Goal: Task Accomplishment & Management: Manage account settings

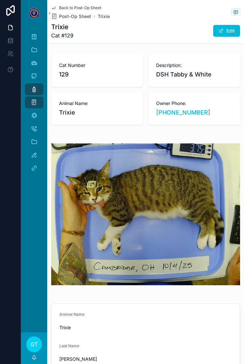
scroll to position [186, 0]
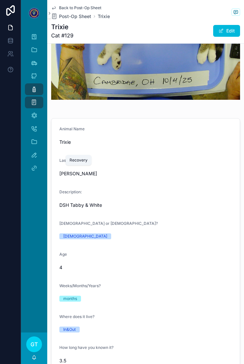
click at [37, 153] on icon "scrollable content" at bounding box center [34, 155] width 7 height 7
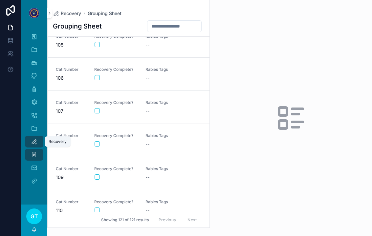
scroll to position [3451, 0]
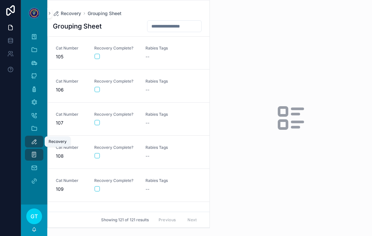
click at [158, 184] on div "Rabies Tags --" at bounding box center [167, 185] width 43 height 14
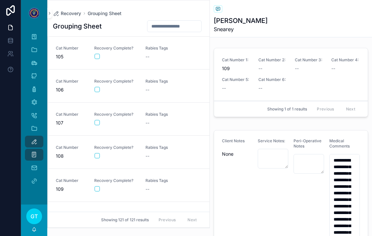
type textarea "**********"
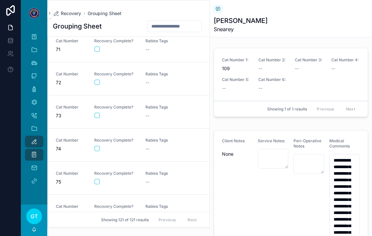
scroll to position [2329, 0]
click at [97, 149] on button "scrollable content" at bounding box center [97, 149] width 5 height 5
click at [159, 147] on div "--" at bounding box center [167, 149] width 43 height 7
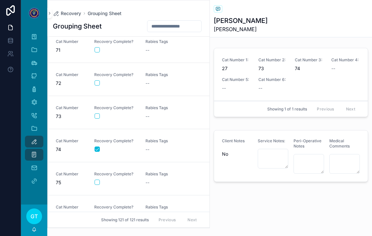
click at [96, 183] on button "scrollable content" at bounding box center [97, 182] width 5 height 5
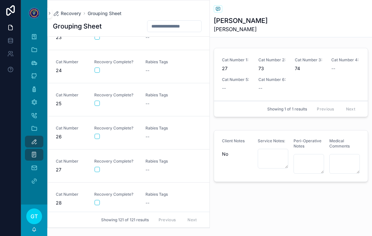
click at [96, 105] on button "scrollable content" at bounding box center [97, 103] width 5 height 5
click at [102, 67] on form "scrollable content" at bounding box center [115, 70] width 43 height 6
click at [105, 68] on div "scrollable content" at bounding box center [116, 70] width 43 height 5
click at [95, 69] on button "scrollable content" at bounding box center [97, 70] width 5 height 5
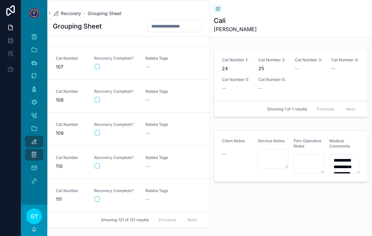
scroll to position [3509, 0]
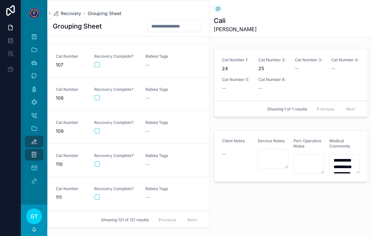
click at [99, 131] on button "scrollable content" at bounding box center [97, 130] width 5 height 5
click at [100, 132] on div "scrollable content" at bounding box center [116, 130] width 43 height 5
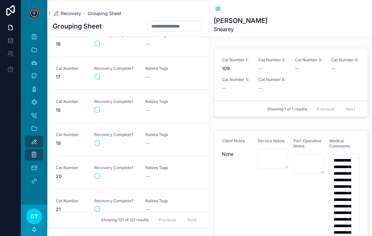
scroll to position [510, 0]
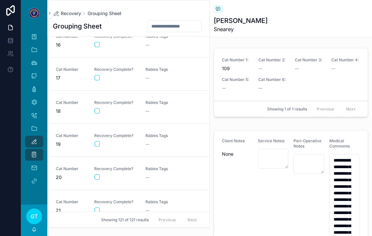
click at [99, 79] on button "scrollable content" at bounding box center [97, 77] width 5 height 5
click at [156, 75] on div "--" at bounding box center [167, 78] width 43 height 7
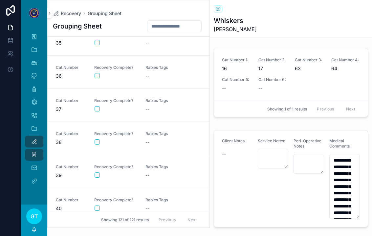
scroll to position [1159, 0]
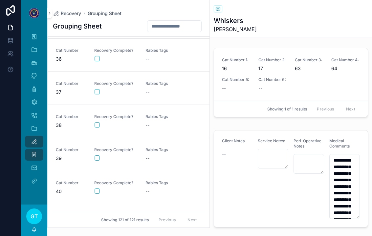
click at [93, 88] on div "Cat Number 37 Recovery Complete? Rabies Tags --" at bounding box center [129, 88] width 146 height 14
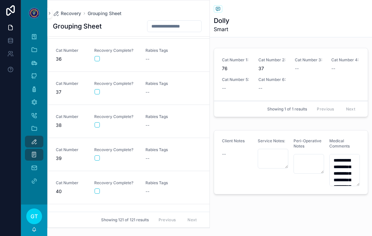
click at [96, 92] on button "scrollable content" at bounding box center [97, 91] width 5 height 5
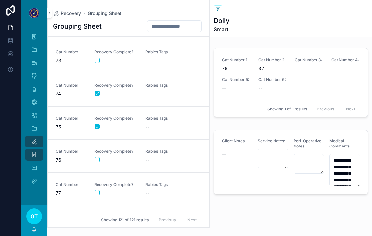
scroll to position [2383, 0]
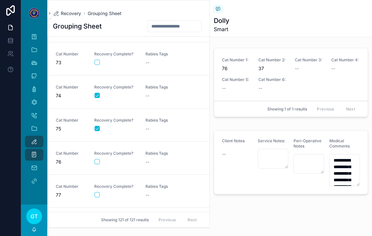
click at [95, 62] on button "scrollable content" at bounding box center [97, 62] width 5 height 5
click at [156, 62] on div "--" at bounding box center [167, 62] width 43 height 7
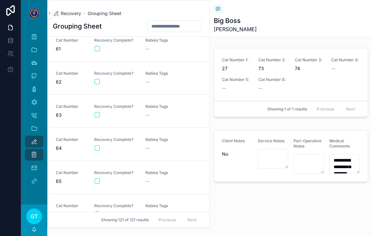
scroll to position [1998, 0]
click at [95, 148] on button "scrollable content" at bounding box center [97, 148] width 5 height 5
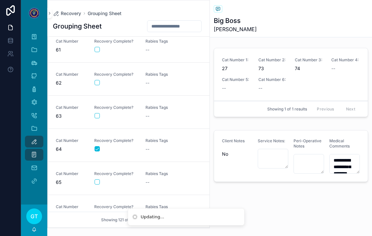
click at [155, 143] on span "Rabies Tags" at bounding box center [167, 140] width 43 height 5
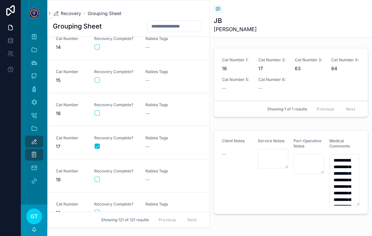
scroll to position [434, 0]
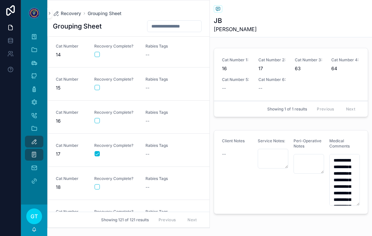
click at [98, 123] on button "scrollable content" at bounding box center [97, 120] width 5 height 5
click at [154, 121] on div "--" at bounding box center [167, 121] width 43 height 7
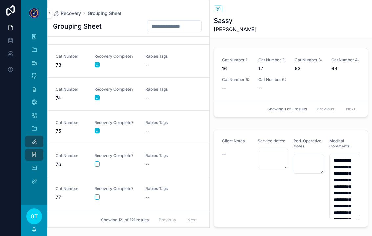
scroll to position [2382, 0]
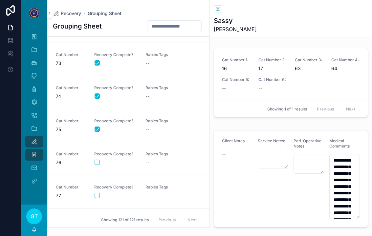
click at [101, 157] on div "Recovery Complete?" at bounding box center [115, 159] width 43 height 14
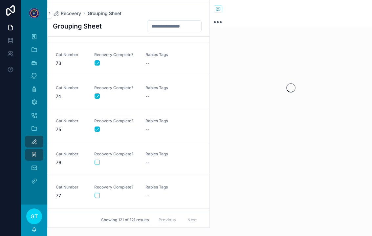
click at [99, 162] on button "scrollable content" at bounding box center [97, 162] width 5 height 5
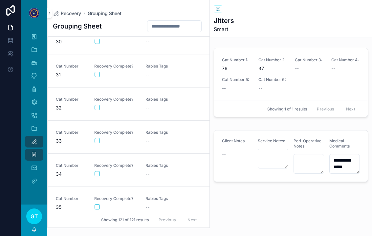
scroll to position [974, 0]
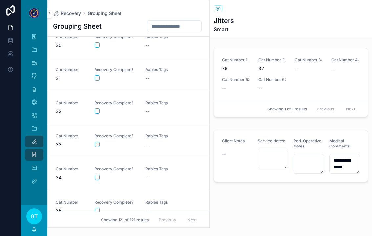
click at [95, 104] on span "Recovery Complete?" at bounding box center [115, 103] width 43 height 5
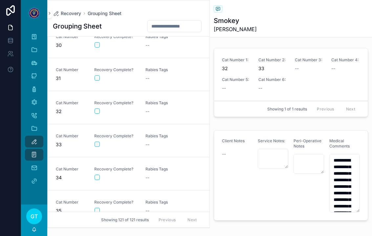
click at [93, 105] on div "Cat Number 32 Recovery Complete? Rabies Tags --" at bounding box center [129, 108] width 146 height 14
click at [99, 109] on button "scrollable content" at bounding box center [97, 111] width 5 height 5
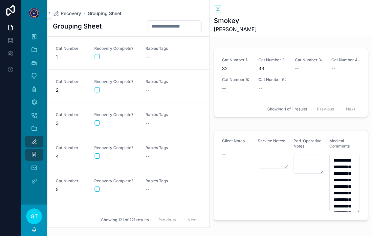
click at [97, 55] on button "scrollable content" at bounding box center [97, 56] width 5 height 5
click at [152, 52] on div "Rabies Tags --" at bounding box center [167, 53] width 43 height 14
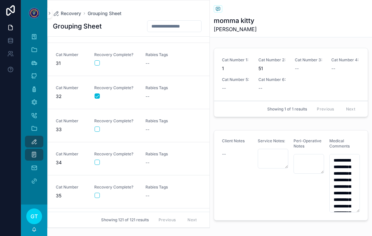
scroll to position [988, 0]
click at [100, 130] on button "scrollable content" at bounding box center [97, 130] width 5 height 5
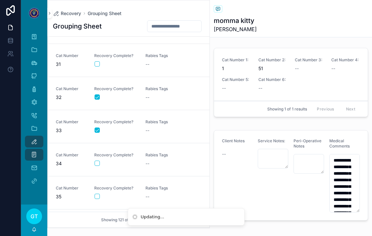
click at [154, 126] on div "Rabies Tags --" at bounding box center [167, 127] width 43 height 14
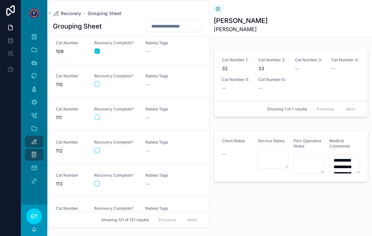
scroll to position [3589, 0]
click at [99, 86] on button "scrollable content" at bounding box center [97, 83] width 5 height 5
click at [156, 80] on div "Rabies Tags --" at bounding box center [167, 80] width 43 height 14
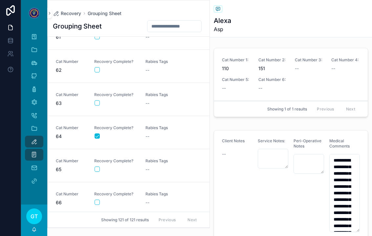
scroll to position [2006, 0]
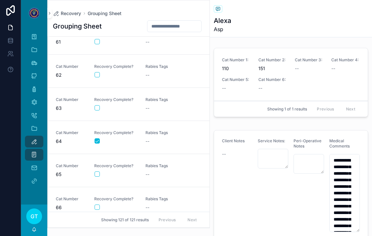
click at [98, 108] on button "scrollable content" at bounding box center [97, 107] width 5 height 5
click at [157, 109] on div "--" at bounding box center [167, 108] width 43 height 7
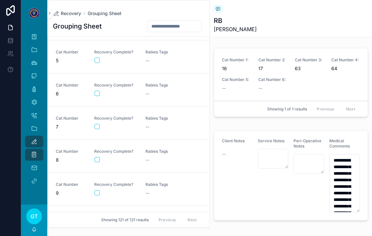
scroll to position [139, 0]
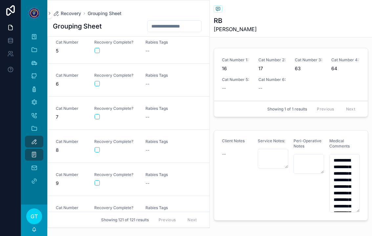
click at [95, 149] on button "scrollable content" at bounding box center [97, 149] width 5 height 5
click at [153, 148] on div "--" at bounding box center [167, 150] width 43 height 7
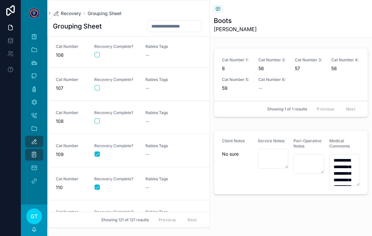
scroll to position [3465, 0]
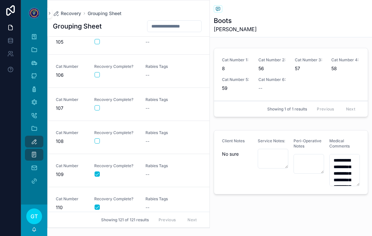
click at [98, 109] on button "scrollable content" at bounding box center [97, 107] width 5 height 5
click at [152, 109] on div "--" at bounding box center [167, 108] width 43 height 7
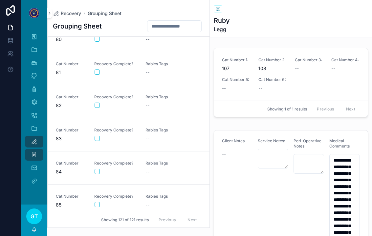
scroll to position [2648, 0]
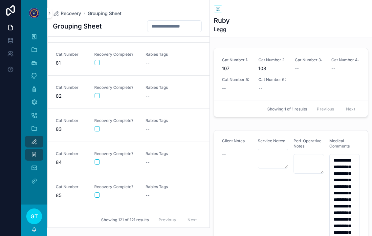
click at [89, 163] on div "Cat Number 84 Recovery Complete? Rabies Tags --" at bounding box center [129, 158] width 146 height 14
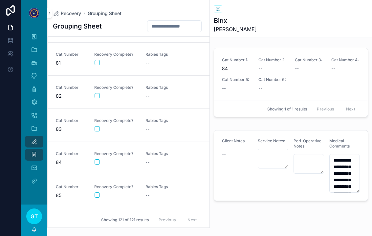
click at [99, 165] on button "scrollable content" at bounding box center [97, 162] width 5 height 5
click at [100, 166] on div "Recovery Complete?" at bounding box center [115, 158] width 43 height 14
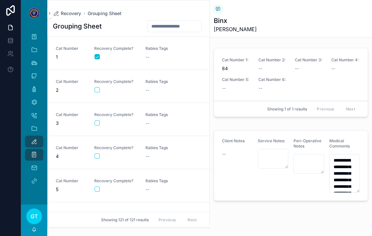
click at [150, 55] on div "--" at bounding box center [167, 57] width 43 height 7
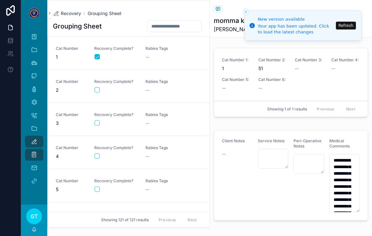
click at [97, 124] on button "scrollable content" at bounding box center [97, 123] width 5 height 5
click at [158, 119] on div "Rabies Tags --" at bounding box center [167, 119] width 43 height 14
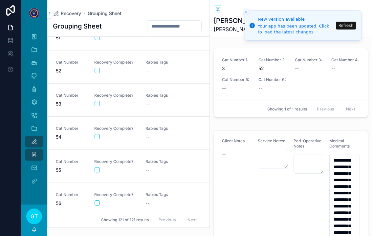
scroll to position [1655, 0]
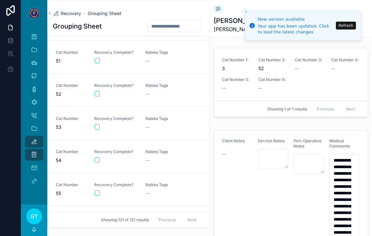
click at [98, 95] on button "scrollable content" at bounding box center [97, 93] width 5 height 5
click at [151, 95] on div "--" at bounding box center [167, 94] width 43 height 7
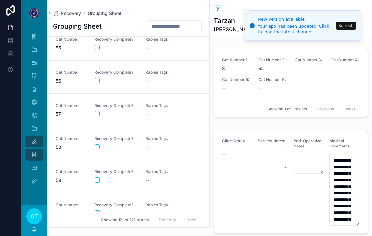
scroll to position [1812, 0]
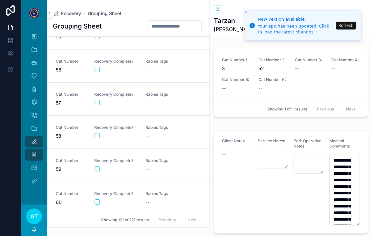
click at [156, 102] on div "--" at bounding box center [167, 103] width 43 height 7
click at [101, 98] on div "Recovery Complete?" at bounding box center [115, 99] width 43 height 14
click at [95, 104] on button "scrollable content" at bounding box center [97, 102] width 5 height 5
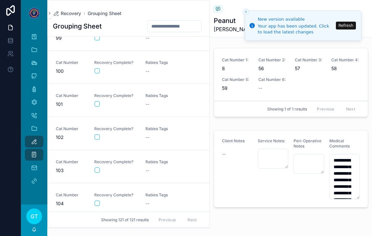
scroll to position [3271, 0]
click at [97, 105] on button "scrollable content" at bounding box center [97, 103] width 5 height 5
click at [156, 102] on div "--" at bounding box center [167, 104] width 43 height 7
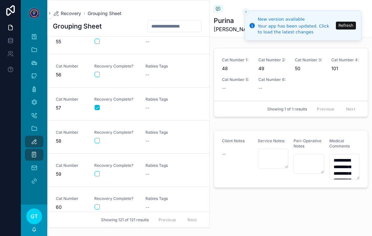
scroll to position [1806, 0]
click at [100, 142] on button "scrollable content" at bounding box center [97, 141] width 5 height 5
click at [98, 176] on button "scrollable content" at bounding box center [97, 174] width 5 height 5
click at [154, 172] on div "--" at bounding box center [167, 175] width 43 height 7
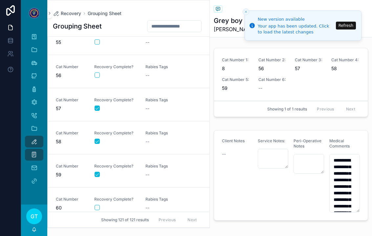
scroll to position [1804, 0]
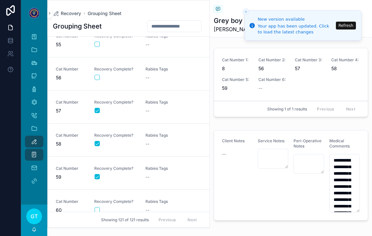
click at [92, 80] on div "Cat Number 56 Recovery Complete? Rabies Tags --" at bounding box center [129, 74] width 146 height 14
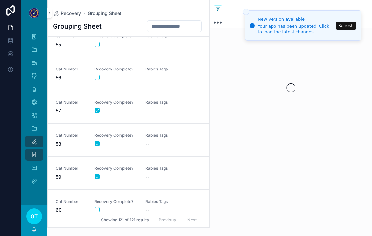
click at [92, 80] on div "Cat Number 56 Recovery Complete? Rabies Tags --" at bounding box center [129, 74] width 146 height 14
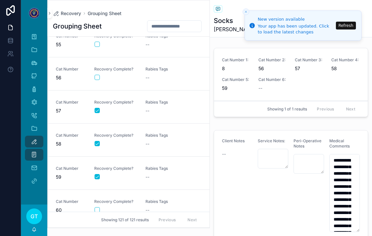
click at [97, 79] on button "scrollable content" at bounding box center [97, 77] width 5 height 5
click at [99, 80] on div "Recovery Complete?" at bounding box center [115, 74] width 43 height 14
click at [97, 109] on button "scrollable content" at bounding box center [97, 111] width 5 height 5
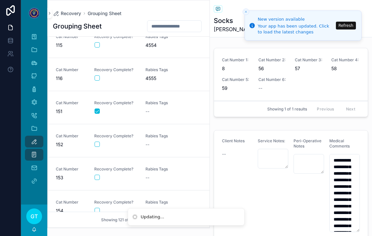
click at [155, 110] on div "--" at bounding box center [167, 111] width 43 height 7
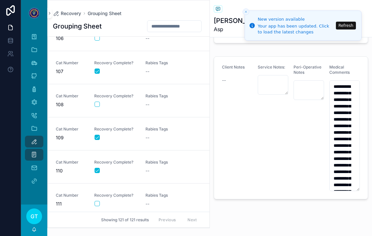
scroll to position [3504, 0]
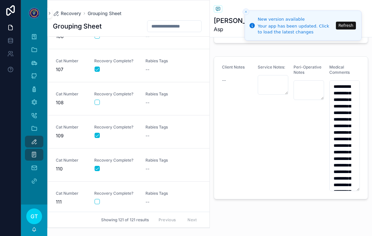
click at [97, 103] on button "scrollable content" at bounding box center [97, 102] width 5 height 5
click at [161, 104] on div "--" at bounding box center [167, 103] width 43 height 7
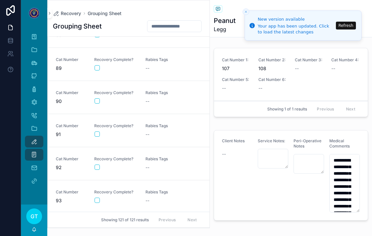
scroll to position [2904, 0]
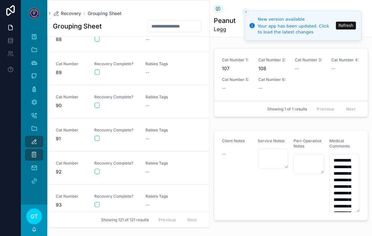
click at [98, 104] on button "scrollable content" at bounding box center [97, 105] width 5 height 5
click at [152, 104] on div "--" at bounding box center [167, 105] width 43 height 7
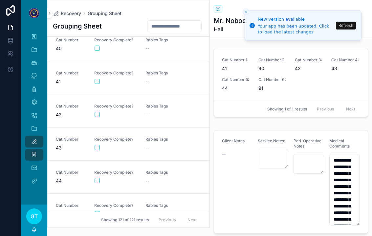
scroll to position [1302, 0]
click at [99, 113] on button "scrollable content" at bounding box center [97, 114] width 5 height 5
click at [92, 210] on div "Cat Number 45 Recovery Complete? Rabies Tags --" at bounding box center [129, 210] width 146 height 14
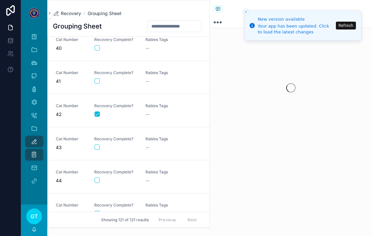
click at [92, 210] on div "Cat Number 45 Recovery Complete? Rabies Tags --" at bounding box center [129, 210] width 146 height 14
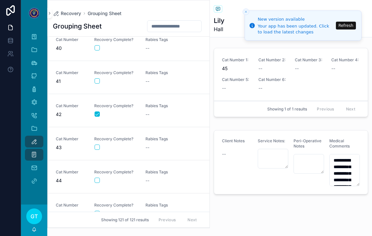
click at [96, 215] on button "scrollable content" at bounding box center [97, 213] width 5 height 5
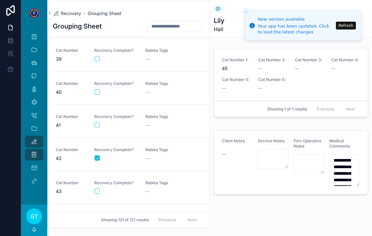
scroll to position [1257, 0]
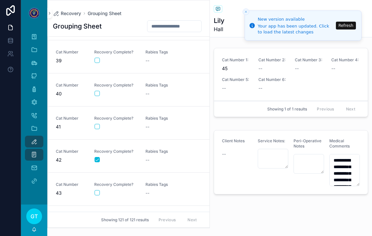
click at [95, 194] on button "scrollable content" at bounding box center [97, 193] width 5 height 5
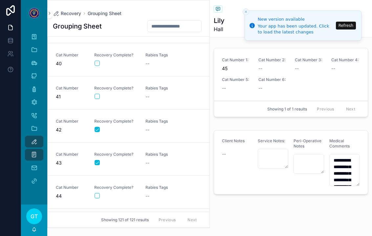
scroll to position [1288, 0]
click at [156, 128] on div "--" at bounding box center [167, 129] width 43 height 7
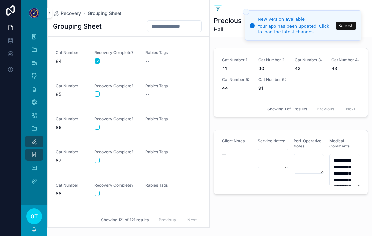
scroll to position [2750, 0]
click at [99, 124] on button "scrollable content" at bounding box center [97, 126] width 5 height 5
click at [154, 124] on div "--" at bounding box center [167, 127] width 43 height 7
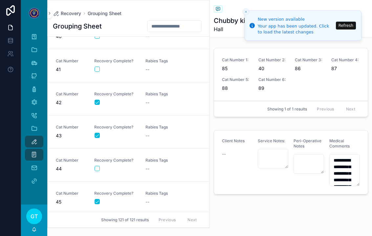
scroll to position [1317, 0]
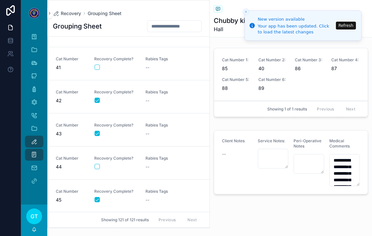
click at [93, 69] on div "Cat Number 41 Recovery Complete? Rabies Tags --" at bounding box center [129, 63] width 146 height 14
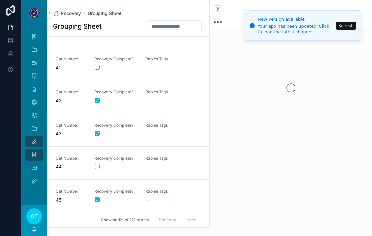
click at [98, 65] on button "scrollable content" at bounding box center [97, 67] width 5 height 5
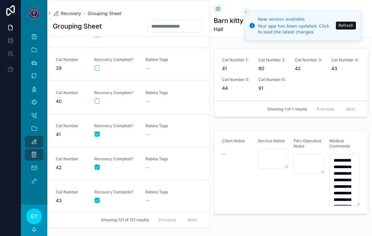
scroll to position [1249, 0]
click at [99, 101] on button "scrollable content" at bounding box center [97, 101] width 5 height 5
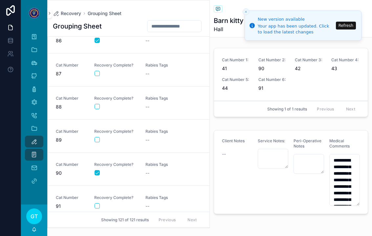
scroll to position [2838, 0]
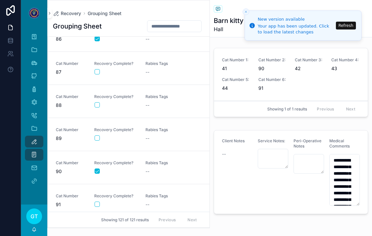
click at [97, 137] on button "scrollable content" at bounding box center [97, 138] width 5 height 5
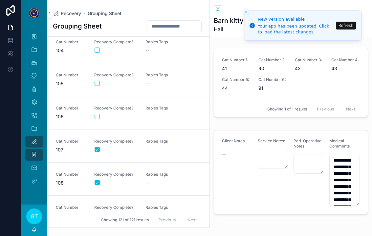
scroll to position [3423, 0]
click at [91, 87] on div "Cat Number 105 Recovery Complete? Rabies Tags --" at bounding box center [129, 80] width 146 height 14
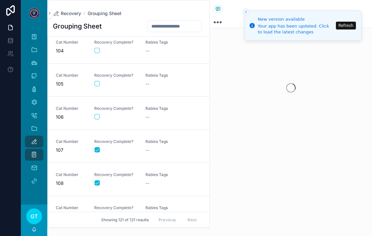
click at [99, 84] on button "scrollable content" at bounding box center [97, 83] width 5 height 5
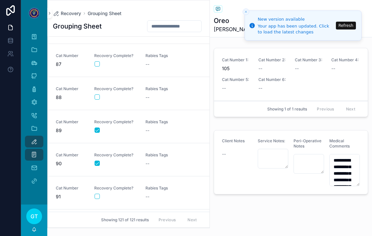
scroll to position [2847, 0]
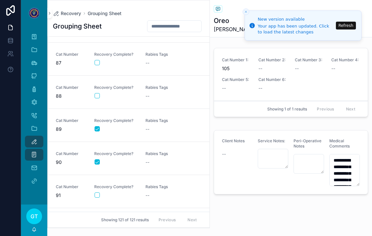
click at [99, 60] on button "scrollable content" at bounding box center [97, 62] width 5 height 5
click at [165, 62] on div "--" at bounding box center [167, 63] width 43 height 7
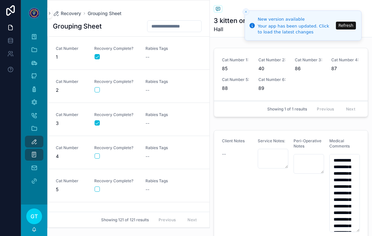
click at [100, 153] on div "Recovery Complete?" at bounding box center [115, 153] width 43 height 14
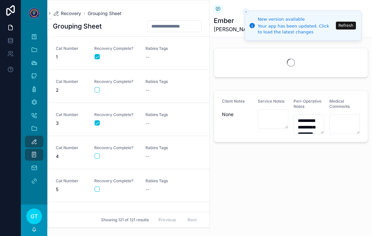
click at [99, 155] on button "scrollable content" at bounding box center [97, 156] width 5 height 5
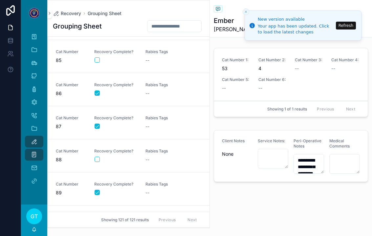
scroll to position [2790, 0]
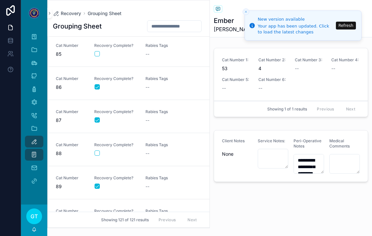
click at [98, 153] on button "scrollable content" at bounding box center [97, 153] width 5 height 5
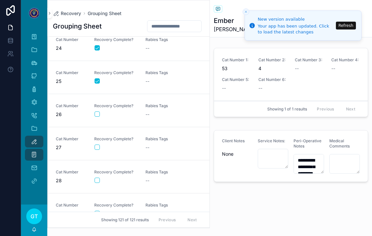
scroll to position [777, 0]
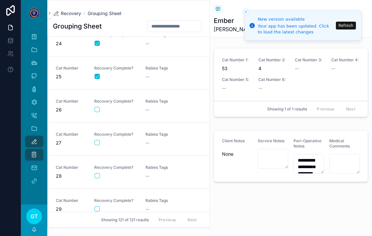
click at [98, 145] on button "scrollable content" at bounding box center [97, 142] width 5 height 5
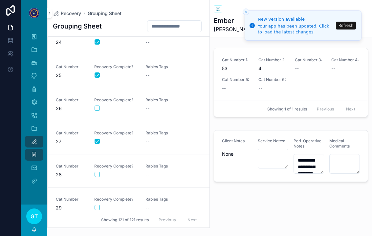
scroll to position [781, 0]
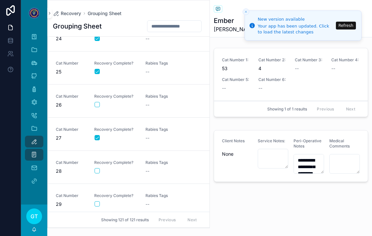
click at [154, 135] on div "Rabies Tags --" at bounding box center [167, 134] width 43 height 14
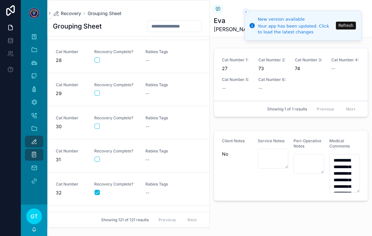
scroll to position [911, 0]
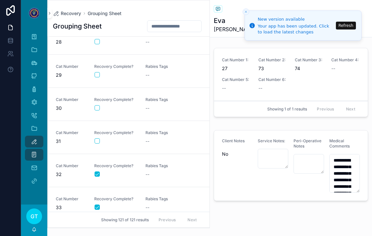
click at [97, 139] on button "scrollable content" at bounding box center [97, 141] width 5 height 5
click at [153, 140] on div "--" at bounding box center [167, 141] width 43 height 7
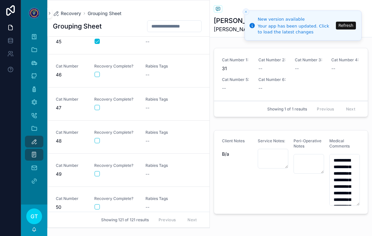
scroll to position [1475, 0]
click at [96, 209] on button "scrollable content" at bounding box center [97, 207] width 5 height 5
click at [186, 212] on li "Updating..." at bounding box center [244, 217] width 117 height 17
click at [156, 200] on span "Rabies Tags" at bounding box center [167, 199] width 43 height 5
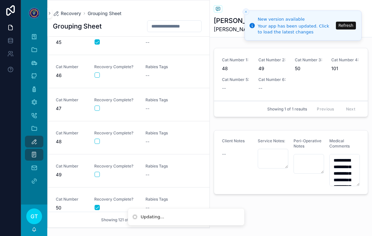
click at [158, 199] on span "Rabies Tags" at bounding box center [167, 199] width 43 height 5
click at [155, 200] on span "Rabies Tags" at bounding box center [167, 199] width 43 height 5
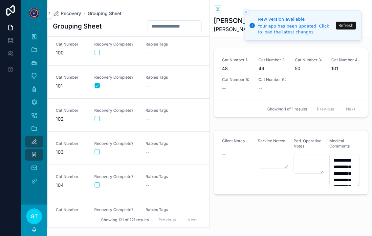
scroll to position [3285, 0]
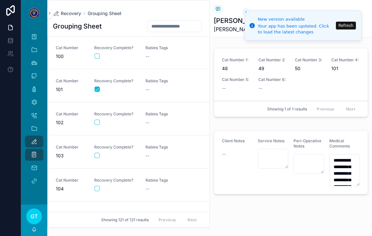
click at [97, 122] on button "scrollable content" at bounding box center [97, 122] width 5 height 5
click at [153, 124] on div "--" at bounding box center [167, 123] width 43 height 7
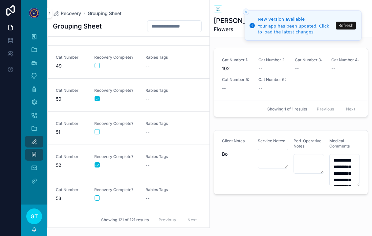
scroll to position [1580, 0]
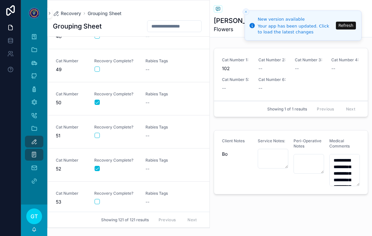
click at [100, 135] on button "scrollable content" at bounding box center [97, 135] width 5 height 5
click at [152, 130] on div "Rabies Tags --" at bounding box center [167, 132] width 43 height 14
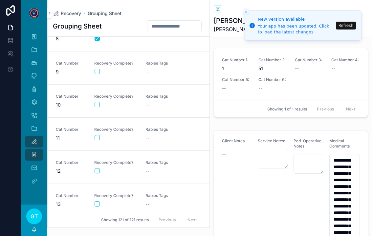
scroll to position [250, 0]
click at [95, 206] on button "scrollable content" at bounding box center [97, 204] width 5 height 5
click at [154, 195] on span "Rabies Tags" at bounding box center [167, 196] width 43 height 5
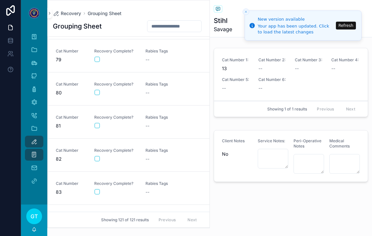
scroll to position [2584, 0]
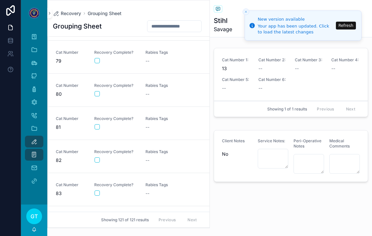
click at [97, 125] on button "scrollable content" at bounding box center [97, 126] width 5 height 5
click at [154, 128] on div "--" at bounding box center [167, 127] width 43 height 7
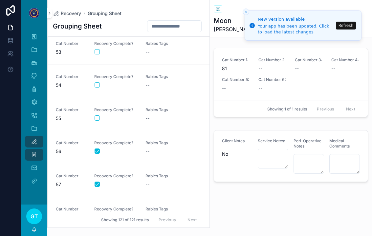
scroll to position [1708, 0]
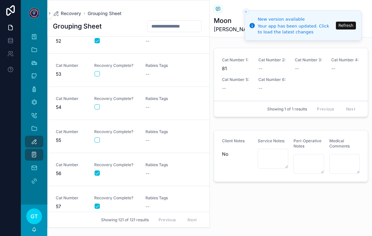
click at [97, 76] on button "scrollable content" at bounding box center [97, 73] width 5 height 5
click at [153, 72] on div "--" at bounding box center [167, 74] width 43 height 7
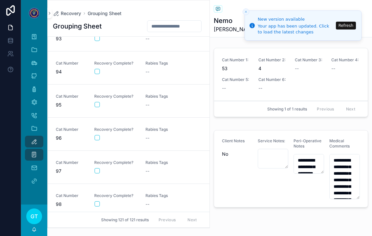
scroll to position [3072, 0]
click at [99, 171] on button "scrollable content" at bounding box center [97, 170] width 5 height 5
click at [146, 162] on span "Rabies Tags" at bounding box center [167, 161] width 43 height 5
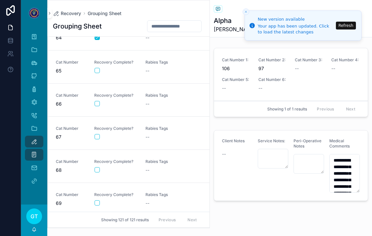
scroll to position [2108, 0]
click at [91, 107] on div "Cat Number 66 Recovery Complete? Rabies Tags --" at bounding box center [129, 101] width 146 height 14
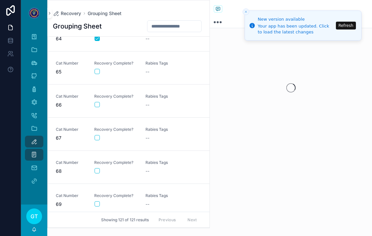
click at [91, 107] on div "Cat Number 66 Recovery Complete? Rabies Tags --" at bounding box center [129, 101] width 146 height 14
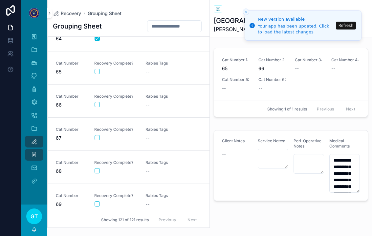
click at [99, 101] on div "Recovery Complete?" at bounding box center [115, 101] width 43 height 14
click at [95, 106] on button "scrollable content" at bounding box center [97, 104] width 5 height 5
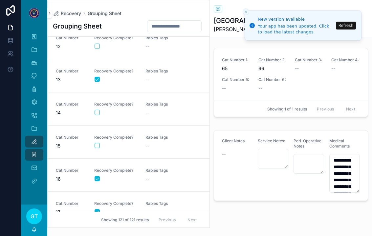
scroll to position [365, 0]
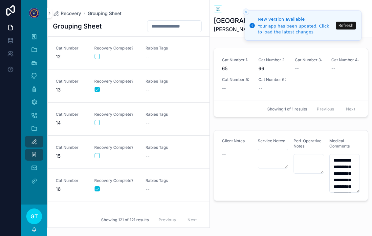
click at [156, 93] on div "--" at bounding box center [167, 90] width 43 height 7
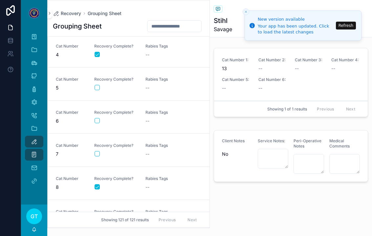
scroll to position [102, 0]
click at [97, 122] on button "scrollable content" at bounding box center [97, 120] width 5 height 5
click at [153, 117] on div "Rabies Tags --" at bounding box center [167, 117] width 43 height 14
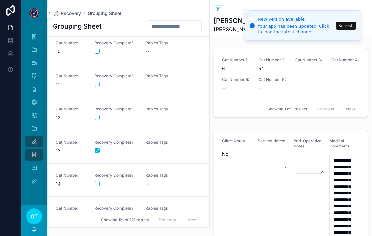
scroll to position [304, 0]
click at [152, 154] on div "--" at bounding box center [167, 151] width 43 height 7
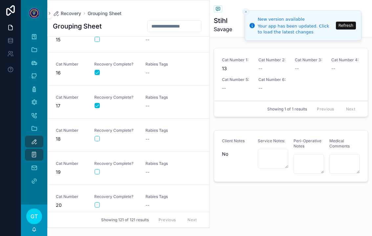
scroll to position [482, 0]
click at [95, 141] on button "scrollable content" at bounding box center [97, 138] width 5 height 5
click at [149, 146] on link "Cat Number 18 Recovery Complete? Rabies Tags --" at bounding box center [129, 135] width 162 height 33
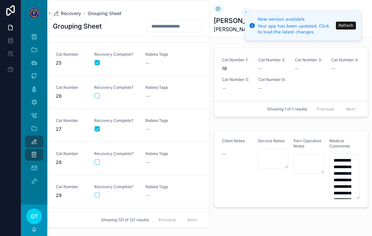
scroll to position [847, 0]
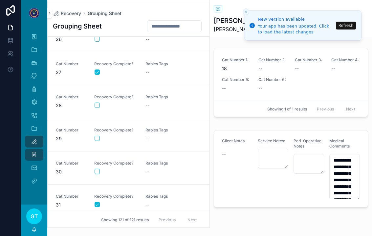
click at [95, 41] on button "scrollable content" at bounding box center [97, 38] width 5 height 5
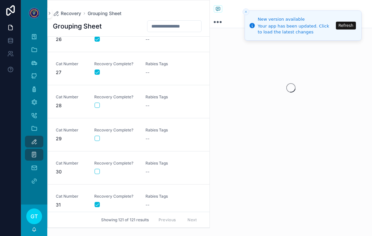
click at [98, 40] on button "scrollable content" at bounding box center [97, 38] width 5 height 5
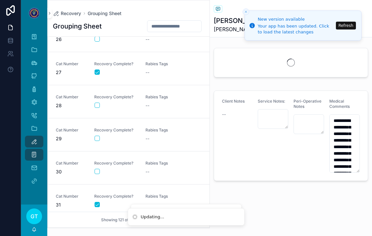
click at [100, 39] on button "scrollable content" at bounding box center [97, 38] width 5 height 5
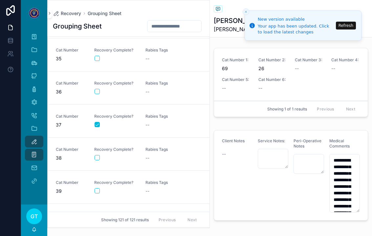
scroll to position [1131, 0]
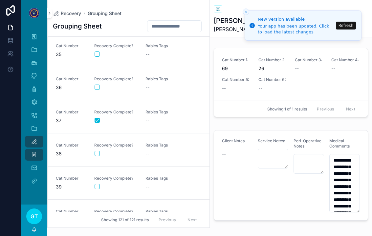
click at [99, 189] on button "scrollable content" at bounding box center [97, 186] width 5 height 5
click at [144, 185] on div "Cat Number 39 Recovery Complete? Rabies Tags --" at bounding box center [129, 183] width 146 height 14
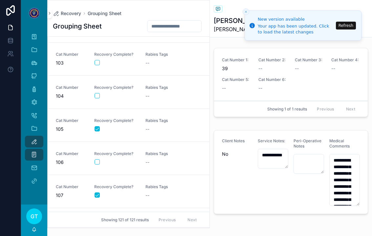
scroll to position [3380, 0]
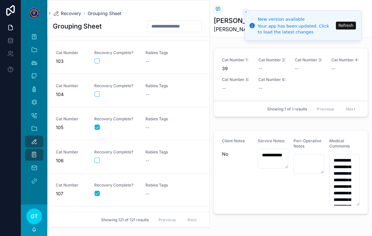
click at [99, 158] on button "scrollable content" at bounding box center [97, 160] width 5 height 5
click at [163, 160] on div "--" at bounding box center [167, 161] width 43 height 7
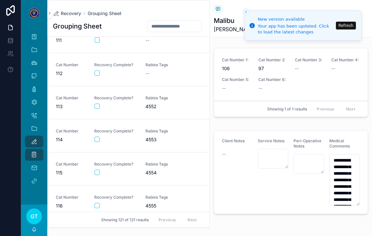
scroll to position [3674, 0]
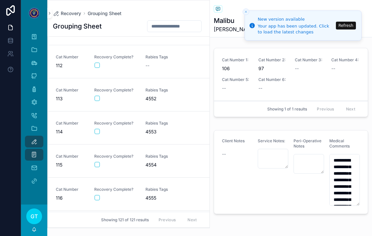
click at [98, 96] on button "scrollable content" at bounding box center [97, 98] width 5 height 5
click at [157, 101] on span "4552" at bounding box center [167, 99] width 43 height 7
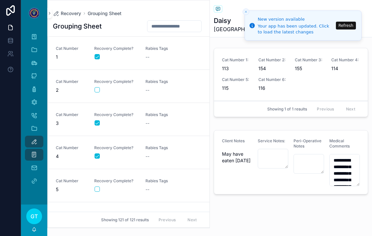
click at [99, 91] on button "scrollable content" at bounding box center [97, 89] width 5 height 5
click at [162, 91] on div "--" at bounding box center [167, 90] width 43 height 7
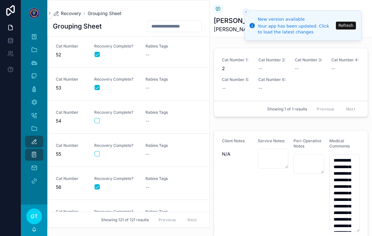
scroll to position [1697, 0]
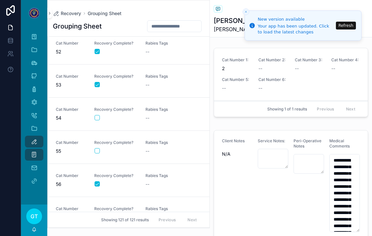
click at [98, 116] on button "scrollable content" at bounding box center [97, 117] width 5 height 5
click at [153, 119] on div "--" at bounding box center [167, 118] width 43 height 7
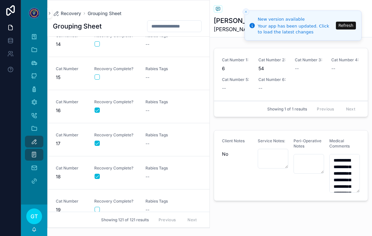
scroll to position [442, 0]
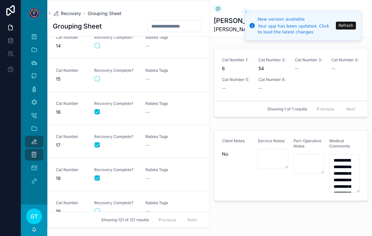
click at [94, 83] on link "Cat Number 15 Recovery Complete? Rabies Tags --" at bounding box center [129, 75] width 162 height 33
click at [99, 76] on button "scrollable content" at bounding box center [97, 78] width 5 height 5
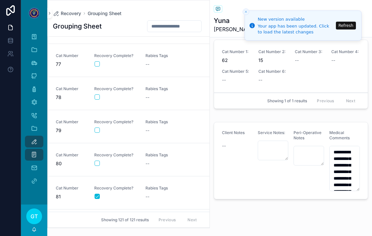
scroll to position [2515, 0]
click at [98, 92] on div "Recovery Complete?" at bounding box center [115, 92] width 43 height 14
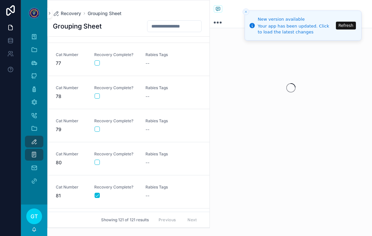
click at [97, 98] on button "scrollable content" at bounding box center [97, 96] width 5 height 5
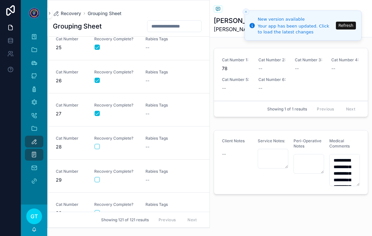
scroll to position [803, 0]
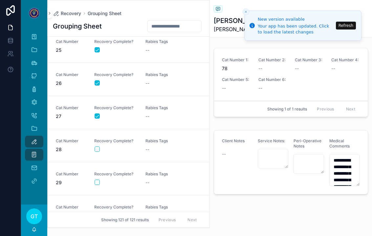
click at [149, 143] on span "Rabies Tags" at bounding box center [167, 141] width 43 height 5
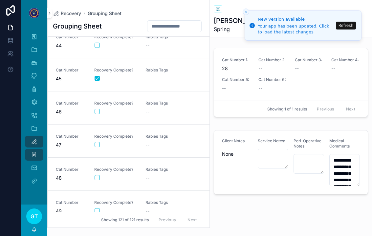
scroll to position [1451, 0]
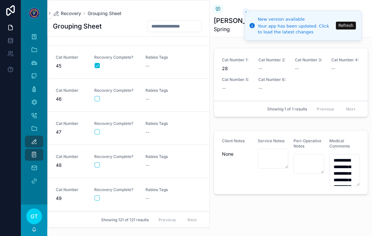
click at [100, 164] on div "scrollable content" at bounding box center [116, 165] width 43 height 5
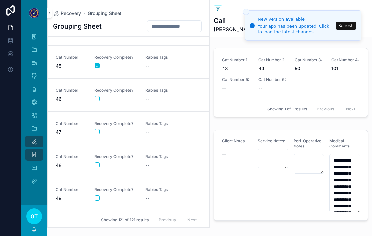
click at [96, 165] on button "scrollable content" at bounding box center [97, 165] width 5 height 5
click at [158, 164] on div "--" at bounding box center [167, 165] width 43 height 7
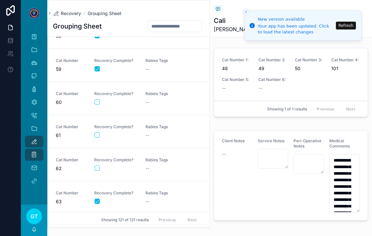
scroll to position [1911, 0]
click at [97, 136] on button "scrollable content" at bounding box center [97, 135] width 5 height 5
click at [152, 135] on div "--" at bounding box center [167, 136] width 43 height 7
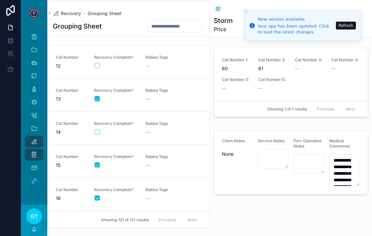
scroll to position [353, 0]
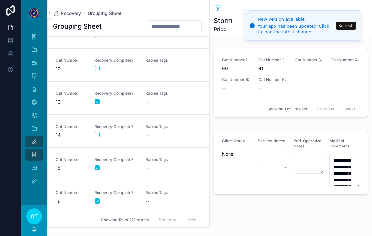
click at [107, 73] on link "Cat Number 12 Recovery Complete? Rabies Tags --" at bounding box center [129, 65] width 162 height 33
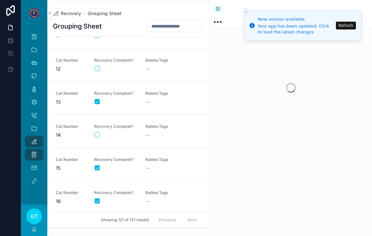
click at [97, 70] on button "scrollable content" at bounding box center [97, 68] width 5 height 5
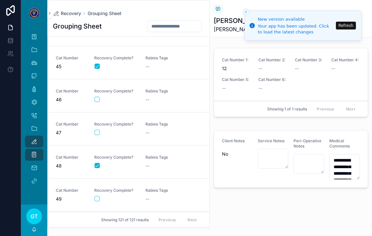
scroll to position [1448, 0]
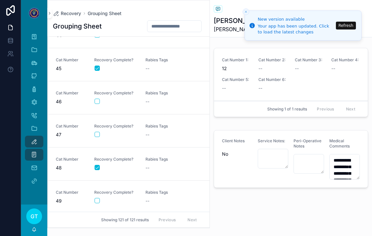
click at [95, 133] on button "scrollable content" at bounding box center [97, 134] width 5 height 5
click at [154, 136] on div "--" at bounding box center [167, 135] width 43 height 7
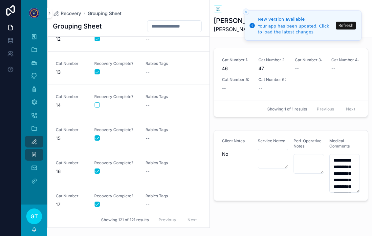
scroll to position [328, 0]
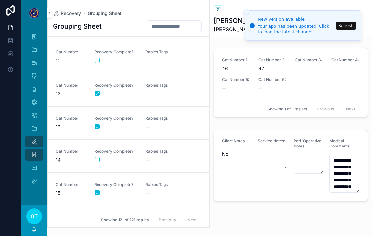
click at [67, 96] on span "12" at bounding box center [71, 94] width 31 height 7
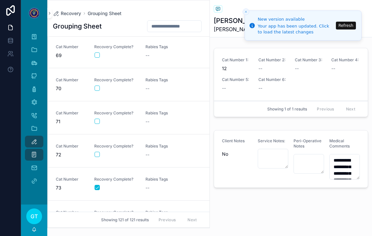
scroll to position [2241, 0]
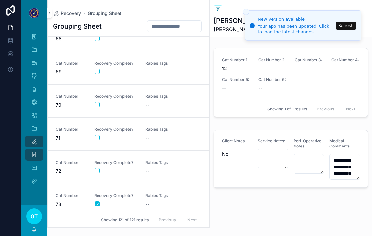
click at [99, 140] on button "scrollable content" at bounding box center [97, 137] width 5 height 5
click at [147, 140] on span "--" at bounding box center [148, 138] width 4 height 7
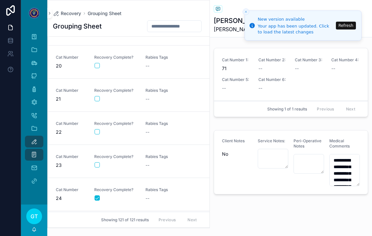
scroll to position [621, 0]
click at [102, 98] on div "scrollable content" at bounding box center [116, 98] width 43 height 5
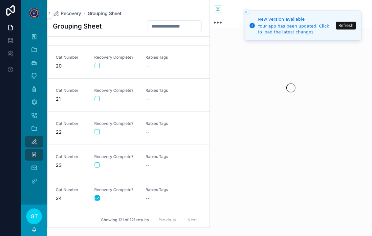
click at [101, 97] on div "scrollable content" at bounding box center [116, 98] width 43 height 5
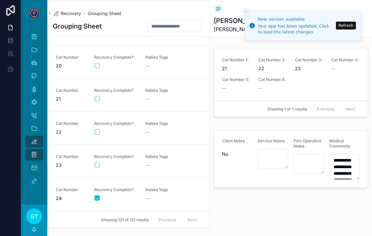
click at [96, 101] on button "scrollable content" at bounding box center [97, 98] width 5 height 5
click at [141, 102] on div "Cat Number 21 Recovery Complete? Rabies Tags --" at bounding box center [129, 95] width 146 height 14
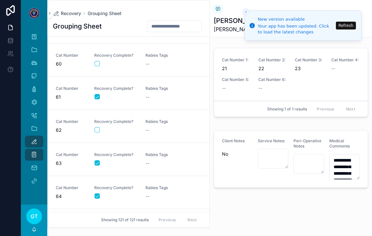
scroll to position [1947, 0]
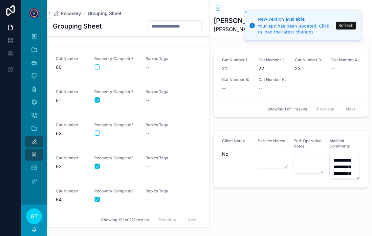
click at [99, 133] on button "scrollable content" at bounding box center [97, 133] width 5 height 5
click at [156, 134] on div "--" at bounding box center [167, 133] width 43 height 7
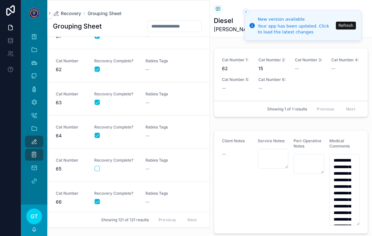
scroll to position [2013, 0]
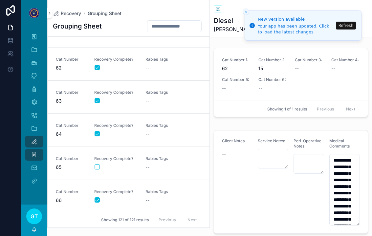
click at [101, 166] on div "scrollable content" at bounding box center [116, 167] width 43 height 5
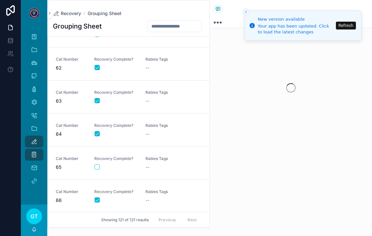
click at [97, 169] on button "scrollable content" at bounding box center [97, 167] width 5 height 5
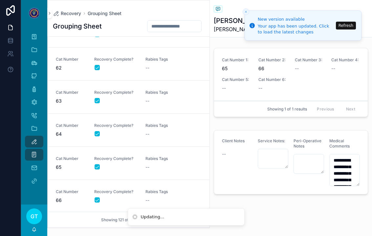
click at [163, 165] on div "--" at bounding box center [167, 167] width 43 height 7
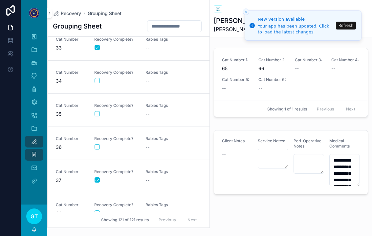
scroll to position [1050, 0]
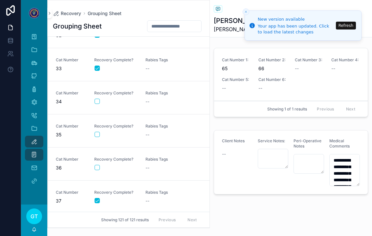
click at [96, 169] on button "scrollable content" at bounding box center [97, 167] width 5 height 5
click at [151, 170] on div "--" at bounding box center [167, 168] width 43 height 7
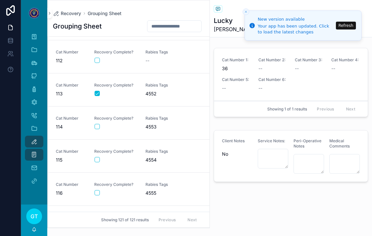
scroll to position [3678, 0]
click at [96, 127] on button "scrollable content" at bounding box center [97, 127] width 5 height 5
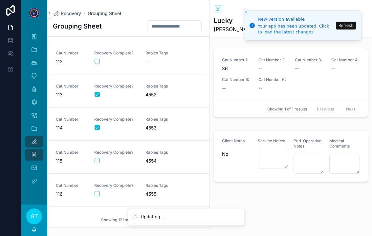
click at [157, 126] on span "4553" at bounding box center [167, 128] width 43 height 7
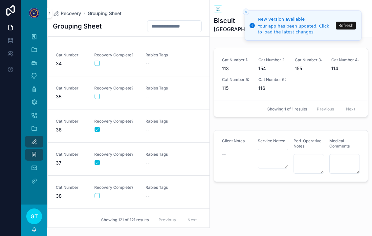
scroll to position [1088, 0]
click at [157, 130] on div "--" at bounding box center [167, 130] width 43 height 7
click at [155, 88] on span "Rabies Tags" at bounding box center [167, 88] width 43 height 5
click at [97, 96] on button "scrollable content" at bounding box center [97, 97] width 5 height 5
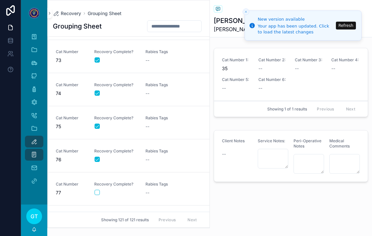
scroll to position [2385, 0]
click at [150, 125] on div "--" at bounding box center [167, 127] width 43 height 7
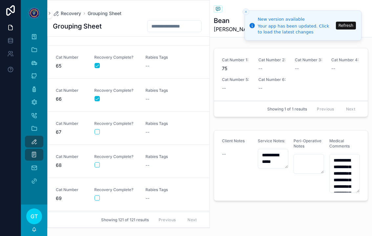
scroll to position [2119, 0]
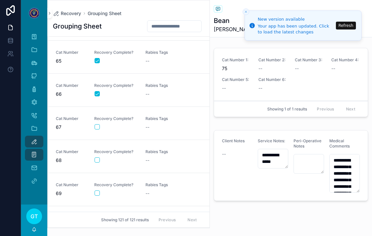
click at [99, 126] on button "scrollable content" at bounding box center [97, 126] width 5 height 5
click at [157, 119] on span "Rabies Tags" at bounding box center [167, 118] width 43 height 5
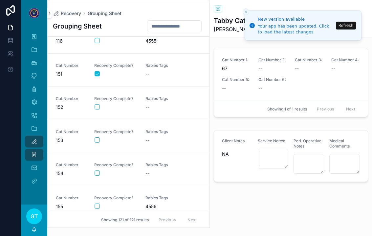
scroll to position [3831, 0]
click at [96, 209] on button "scrollable content" at bounding box center [97, 206] width 5 height 5
click at [158, 209] on li "Updating..." at bounding box center [186, 218] width 117 height 18
click at [157, 200] on span "Rabies Tags" at bounding box center [167, 198] width 43 height 5
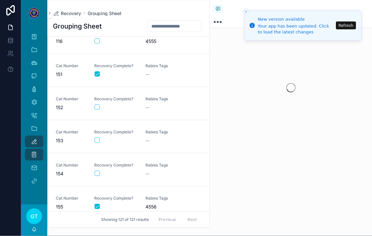
scroll to position [1, 0]
click at [157, 200] on span "Rabies Tags" at bounding box center [167, 198] width 43 height 5
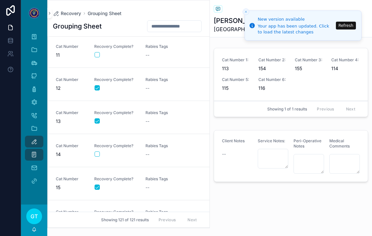
scroll to position [331, 0]
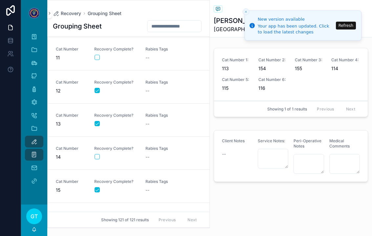
click at [99, 154] on button "scrollable content" at bounding box center [97, 156] width 5 height 5
click at [156, 160] on link "Cat Number 14 Recovery Complete? Rabies Tags --" at bounding box center [129, 153] width 162 height 33
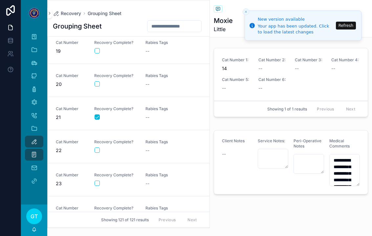
scroll to position [638, 0]
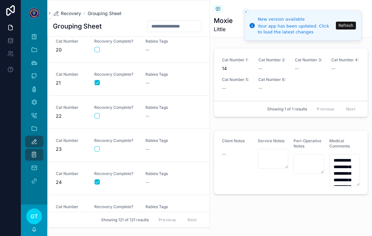
click at [94, 151] on div "Recovery Complete?" at bounding box center [115, 145] width 43 height 14
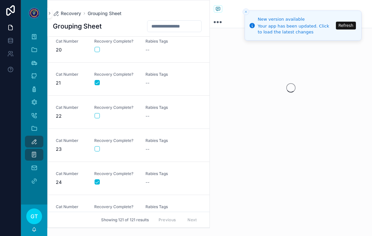
click at [97, 148] on button "scrollable content" at bounding box center [97, 148] width 5 height 5
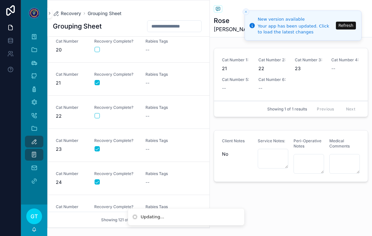
click at [158, 149] on div "--" at bounding box center [167, 149] width 43 height 7
click at [151, 152] on div "--" at bounding box center [167, 149] width 43 height 7
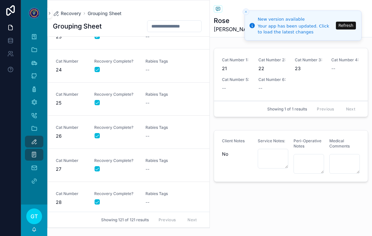
scroll to position [752, 0]
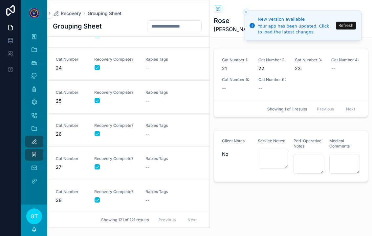
click at [154, 198] on div "--" at bounding box center [167, 200] width 43 height 7
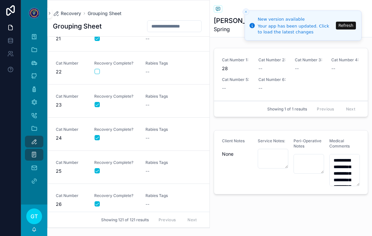
scroll to position [681, 0]
click at [151, 92] on link "Cat Number 23 Recovery Complete? Rabies Tags --" at bounding box center [129, 102] width 162 height 33
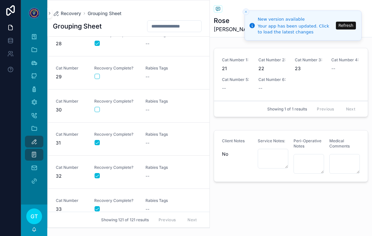
scroll to position [909, 0]
click at [98, 110] on button "scrollable content" at bounding box center [97, 109] width 5 height 5
click at [158, 109] on div "--" at bounding box center [167, 110] width 43 height 7
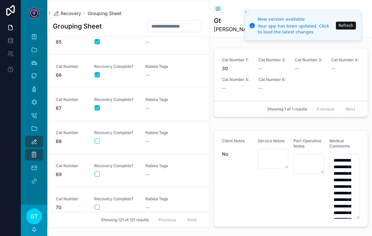
scroll to position [2138, 0]
click at [99, 140] on button "scrollable content" at bounding box center [97, 141] width 5 height 5
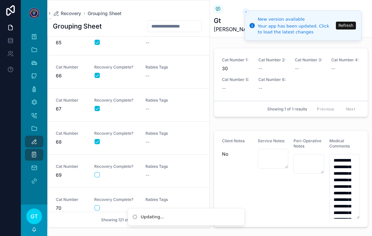
click at [155, 133] on span "Rabies Tags" at bounding box center [167, 133] width 43 height 5
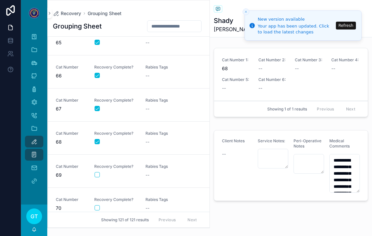
click at [130, 228] on div "Showing 121 of 121 results Previous Next" at bounding box center [129, 220] width 162 height 16
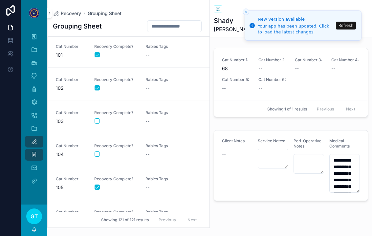
scroll to position [3319, 0]
click at [99, 150] on div "Recovery Complete?" at bounding box center [115, 151] width 43 height 14
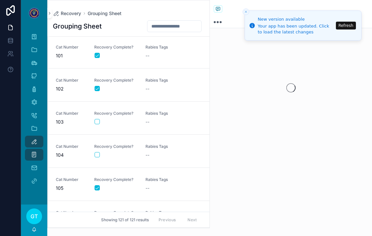
click at [99, 156] on button "scrollable content" at bounding box center [97, 154] width 5 height 5
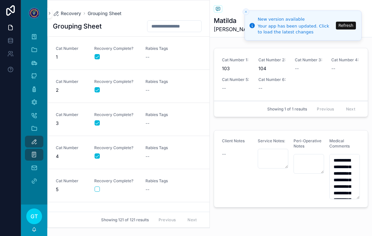
click at [160, 53] on div "Rabies Tags --" at bounding box center [167, 53] width 43 height 14
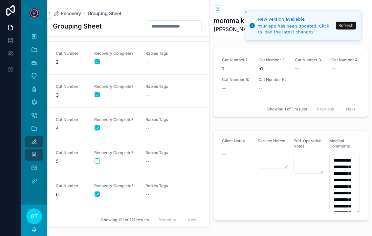
scroll to position [26, 0]
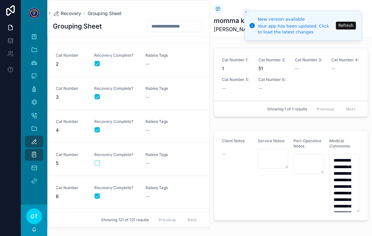
click at [158, 92] on div "Rabies Tags --" at bounding box center [167, 93] width 43 height 14
click at [155, 128] on div "--" at bounding box center [167, 130] width 43 height 7
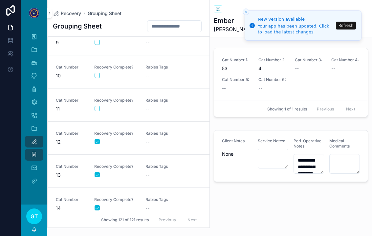
scroll to position [278, 0]
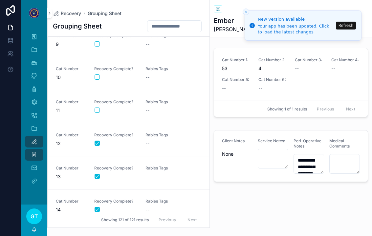
click at [159, 143] on div "--" at bounding box center [167, 144] width 43 height 7
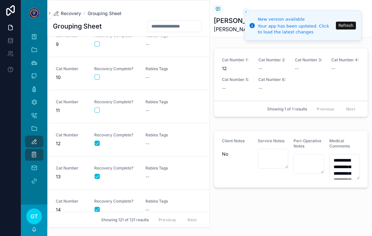
click at [153, 174] on div "--" at bounding box center [167, 177] width 43 height 7
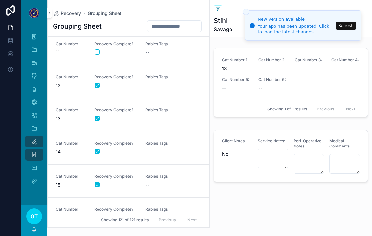
scroll to position [335, 0]
click at [162, 153] on div "--" at bounding box center [167, 153] width 43 height 7
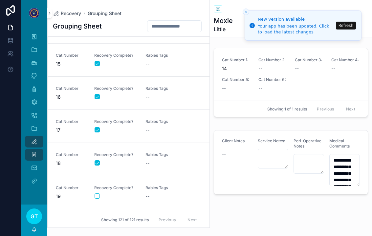
scroll to position [493, 0]
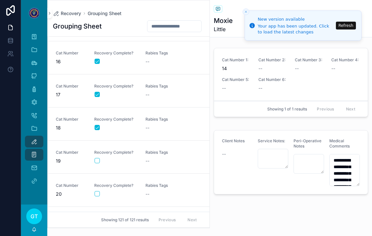
click at [155, 60] on div "--" at bounding box center [167, 61] width 43 height 7
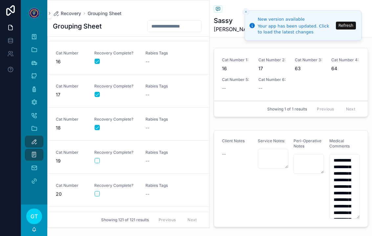
click at [95, 162] on button "scrollable content" at bounding box center [97, 160] width 5 height 5
click at [158, 155] on div "Rabies Tags --" at bounding box center [167, 157] width 43 height 14
click at [156, 125] on div "--" at bounding box center [167, 128] width 43 height 7
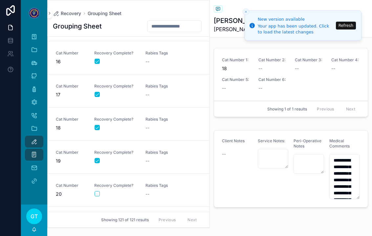
click at [155, 126] on div "--" at bounding box center [167, 128] width 43 height 7
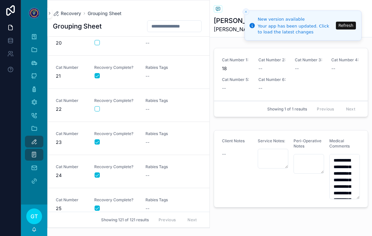
scroll to position [646, 0]
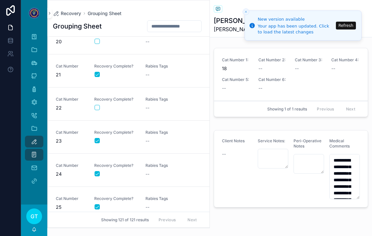
click at [153, 72] on div "--" at bounding box center [167, 75] width 43 height 7
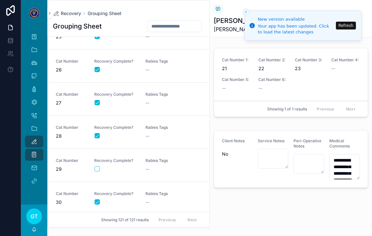
scroll to position [818, 0]
click at [159, 104] on div "--" at bounding box center [167, 102] width 43 height 7
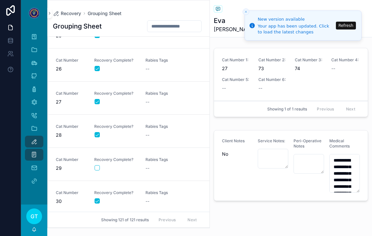
click at [146, 131] on div "Rabies Tags --" at bounding box center [167, 131] width 43 height 14
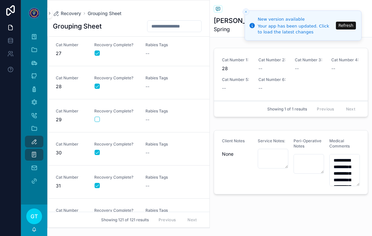
scroll to position [866, 0]
click at [154, 156] on div "--" at bounding box center [167, 153] width 43 height 7
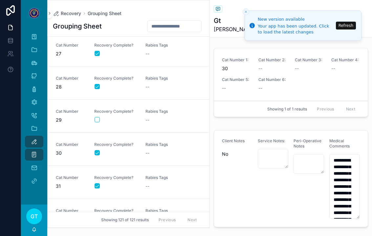
click at [154, 155] on div "--" at bounding box center [167, 153] width 43 height 7
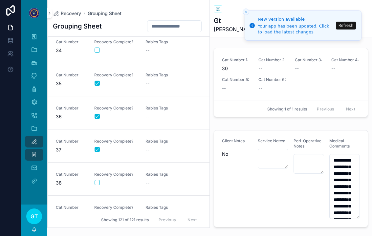
scroll to position [1102, 0]
click at [162, 115] on div "--" at bounding box center [167, 116] width 43 height 7
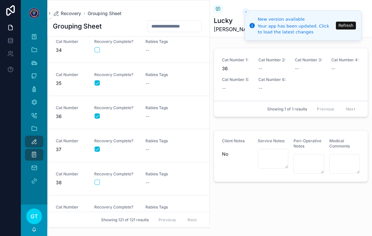
scroll to position [1102, 0]
click at [155, 144] on div "Rabies Tags --" at bounding box center [167, 145] width 43 height 14
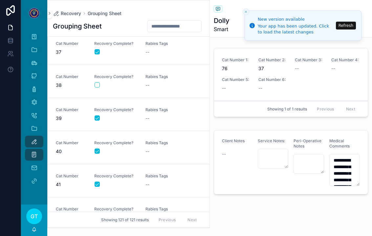
scroll to position [1201, 0]
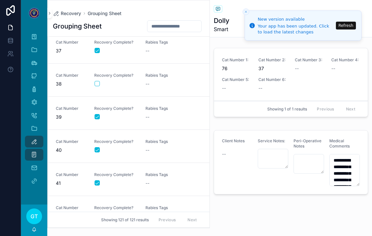
click at [179, 25] on input "scrollable content" at bounding box center [174, 26] width 54 height 9
click at [156, 23] on input "scrollable content" at bounding box center [174, 26] width 54 height 9
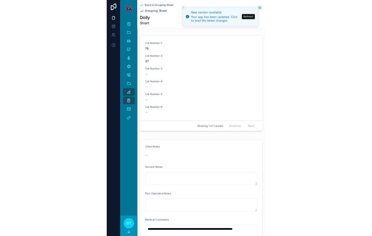
scroll to position [139, 0]
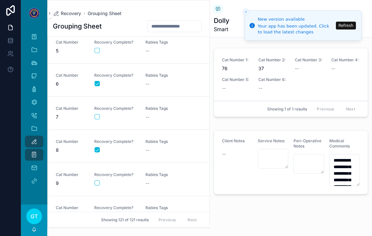
click at [159, 26] on input "scrollable content" at bounding box center [174, 26] width 54 height 9
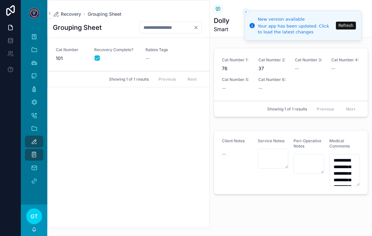
type input "***"
click at [159, 56] on div "--" at bounding box center [167, 58] width 43 height 7
click at [194, 27] on icon "Clear" at bounding box center [195, 27] width 5 height 5
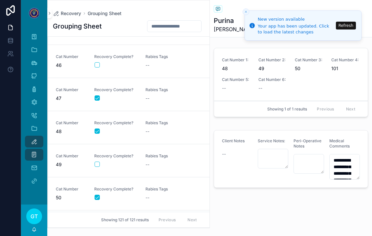
scroll to position [1479, 0]
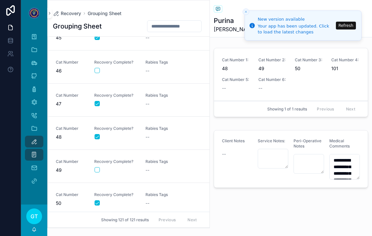
click at [156, 103] on div "--" at bounding box center [167, 104] width 43 height 7
click at [154, 131] on div "Rabies Tags --" at bounding box center [167, 133] width 43 height 14
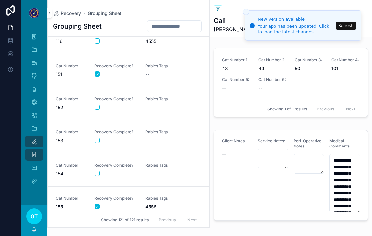
scroll to position [8, 0]
click at [99, 171] on button "scrollable content" at bounding box center [97, 173] width 5 height 5
click at [162, 171] on div "--" at bounding box center [167, 174] width 43 height 7
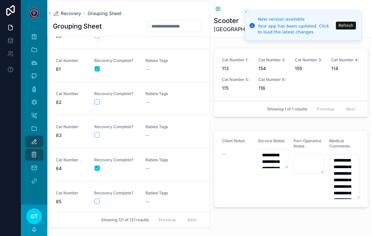
scroll to position [2643, 0]
click at [98, 107] on link "Cat Number 82 Recovery Complete? Rabies Tags --" at bounding box center [129, 97] width 162 height 33
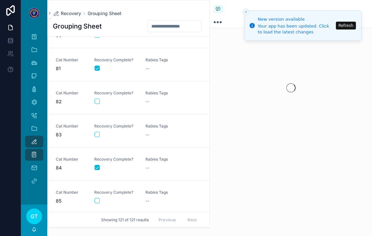
click at [92, 101] on div "Cat Number 82 Recovery Complete? Rabies Tags --" at bounding box center [129, 98] width 146 height 14
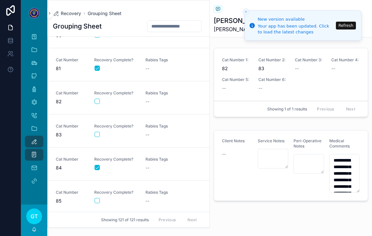
click at [95, 101] on button "scrollable content" at bounding box center [97, 101] width 5 height 5
click at [98, 104] on button "scrollable content" at bounding box center [97, 101] width 5 height 5
click at [95, 102] on button "scrollable content" at bounding box center [97, 101] width 5 height 5
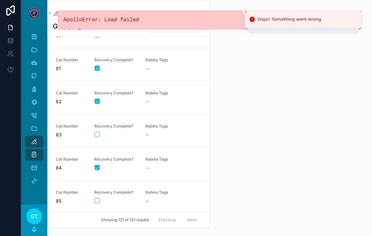
click at [158, 101] on div "--" at bounding box center [167, 102] width 43 height 7
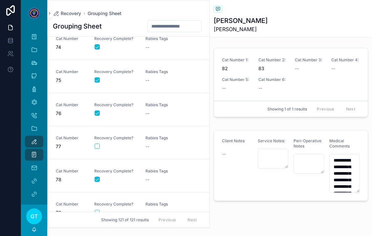
scroll to position [2499, 0]
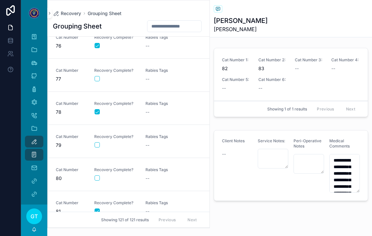
click at [99, 141] on div "Recovery Complete?" at bounding box center [115, 141] width 43 height 14
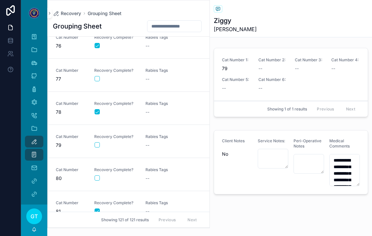
click at [109, 143] on div "scrollable content" at bounding box center [116, 145] width 43 height 5
click at [109, 150] on link "Cat Number 79 Recovery Complete? Rabies Tags --" at bounding box center [129, 141] width 162 height 33
click at [95, 143] on button "scrollable content" at bounding box center [97, 145] width 5 height 5
click at [102, 144] on div "scrollable content" at bounding box center [116, 145] width 43 height 5
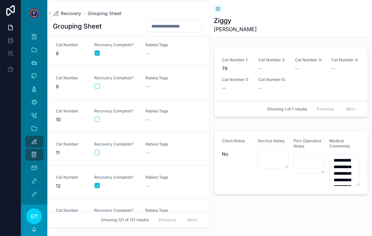
scroll to position [233, 0]
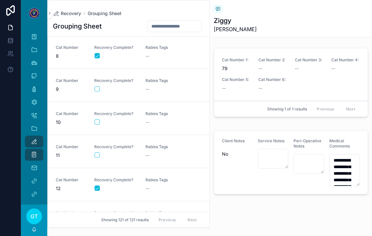
click at [99, 88] on button "scrollable content" at bounding box center [97, 88] width 5 height 5
click at [167, 85] on div "Rabies Tags --" at bounding box center [167, 85] width 43 height 14
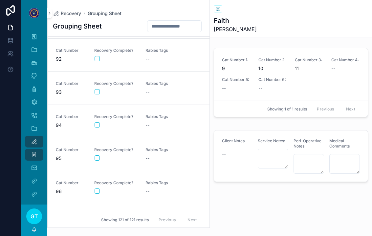
scroll to position [3017, 0]
click at [95, 129] on link "Cat Number 94 Recovery Complete? Rabies Tags --" at bounding box center [129, 121] width 162 height 33
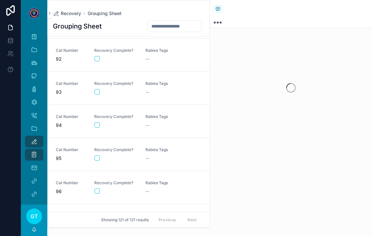
click at [94, 128] on form "scrollable content" at bounding box center [115, 125] width 43 height 6
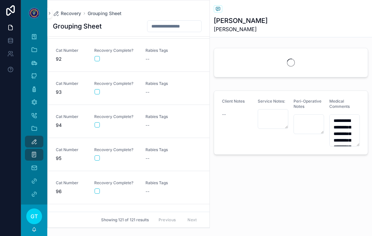
click at [98, 124] on button "scrollable content" at bounding box center [97, 125] width 5 height 5
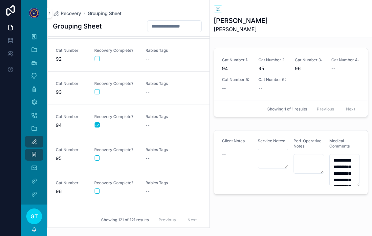
click at [99, 158] on button "scrollable content" at bounding box center [97, 158] width 5 height 5
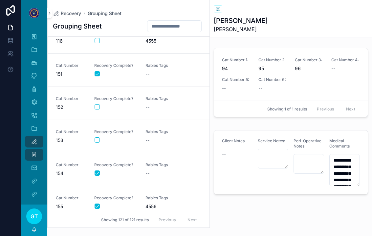
scroll to position [3831, 0]
click at [98, 107] on button "scrollable content" at bounding box center [97, 107] width 5 height 5
click at [156, 107] on div "--" at bounding box center [167, 107] width 43 height 7
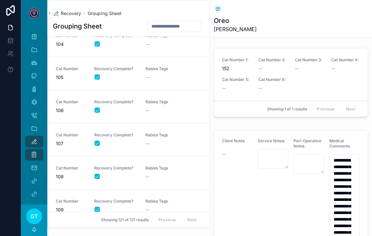
scroll to position [3429, 0]
click at [154, 75] on div "Rabies Tags --" at bounding box center [167, 74] width 43 height 14
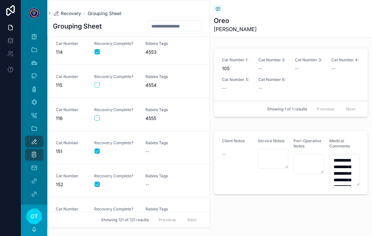
scroll to position [3755, 0]
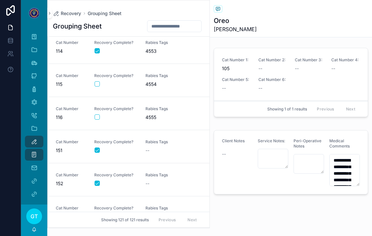
click at [99, 117] on button "scrollable content" at bounding box center [97, 117] width 5 height 5
click at [164, 108] on span "Rabies Tags" at bounding box center [167, 108] width 43 height 5
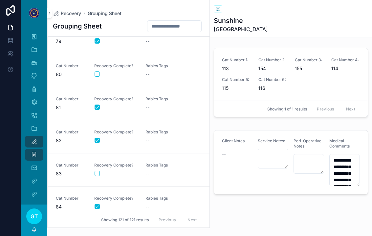
scroll to position [2595, 0]
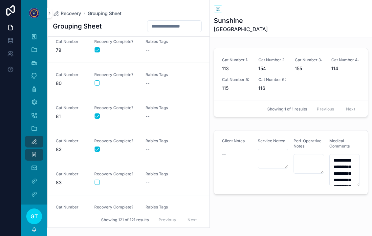
click at [99, 81] on button "scrollable content" at bounding box center [97, 82] width 5 height 5
click at [142, 82] on div "Cat Number 80 Recovery Complete? Rabies Tags --" at bounding box center [129, 79] width 146 height 14
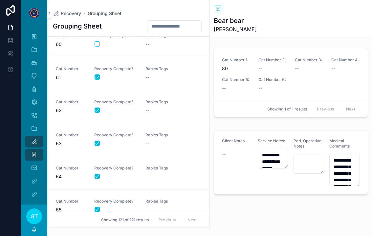
scroll to position [1964, 0]
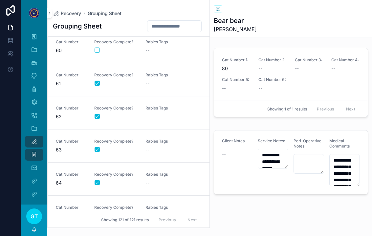
click at [93, 51] on div "Cat Number 60 Recovery Complete? Rabies Tags --" at bounding box center [129, 46] width 146 height 14
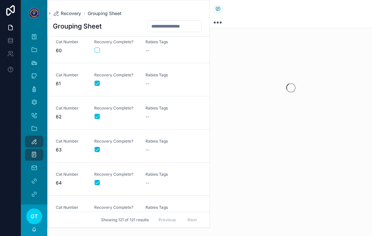
click at [86, 44] on span "Cat Number" at bounding box center [71, 41] width 31 height 5
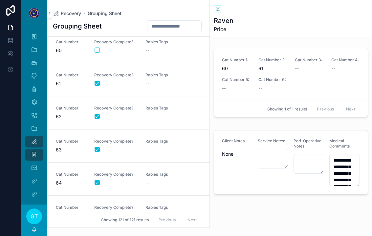
click at [94, 52] on div "Cat Number 60 Recovery Complete? Rabies Tags --" at bounding box center [129, 46] width 146 height 14
click at [99, 49] on button "scrollable content" at bounding box center [97, 50] width 5 height 5
click at [161, 51] on div "--" at bounding box center [167, 50] width 43 height 7
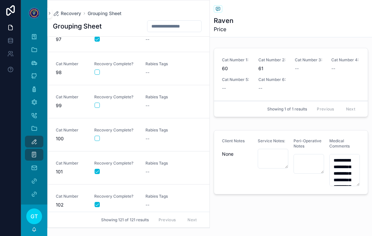
scroll to position [3189, 0]
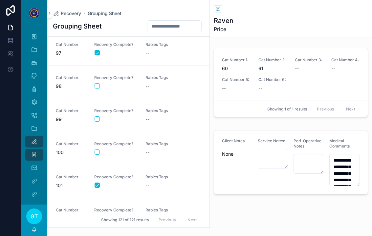
click at [95, 117] on button "scrollable content" at bounding box center [97, 119] width 5 height 5
click at [156, 117] on div "--" at bounding box center [167, 119] width 43 height 7
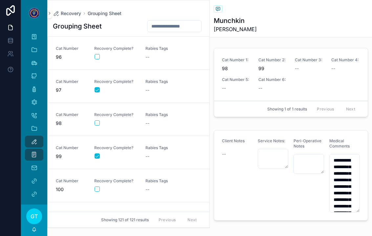
scroll to position [3121, 0]
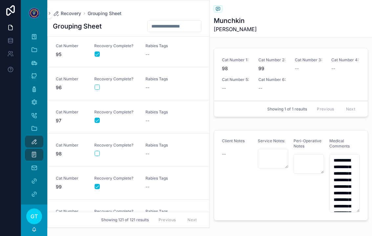
click at [103, 187] on div "scrollable content" at bounding box center [116, 186] width 43 height 5
click at [104, 189] on div "scrollable content" at bounding box center [116, 186] width 43 height 5
click at [99, 188] on button "scrollable content" at bounding box center [97, 186] width 5 height 5
click at [97, 82] on div "Recovery Complete?" at bounding box center [115, 84] width 43 height 14
click at [96, 89] on button "scrollable content" at bounding box center [97, 87] width 5 height 5
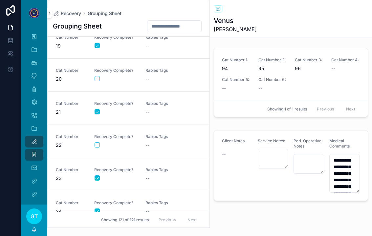
scroll to position [608, 0]
click at [98, 144] on button "scrollable content" at bounding box center [97, 145] width 5 height 5
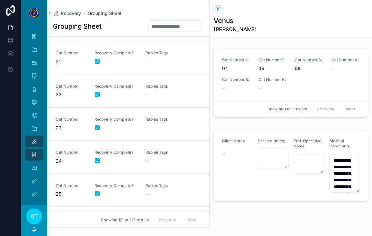
scroll to position [659, 0]
click at [148, 98] on link "Cat Number 22 Recovery Complete? Rabies Tags --" at bounding box center [129, 90] width 162 height 33
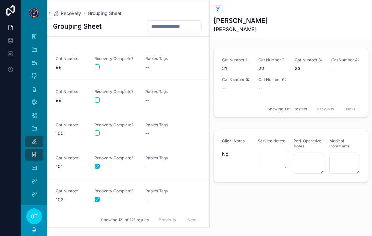
scroll to position [3208, 0]
click at [97, 135] on button "scrollable content" at bounding box center [97, 132] width 5 height 5
click at [150, 130] on div "Rabies Tags --" at bounding box center [167, 129] width 43 height 14
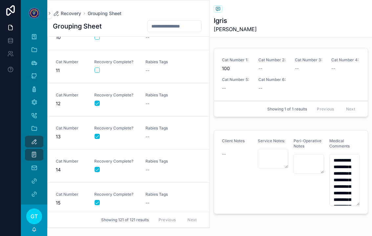
scroll to position [280, 0]
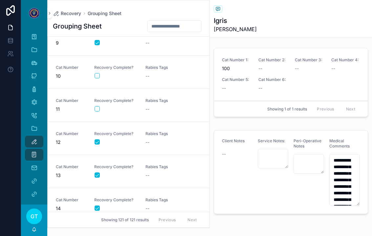
click at [94, 113] on link "Cat Number 11 Recovery Complete? Rabies Tags --" at bounding box center [129, 105] width 162 height 33
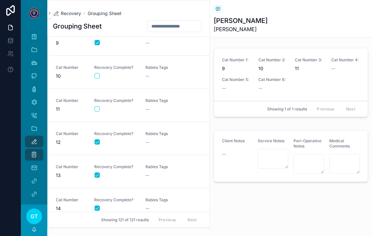
click at [97, 106] on button "scrollable content" at bounding box center [97, 108] width 5 height 5
click at [162, 106] on div "--" at bounding box center [167, 109] width 43 height 7
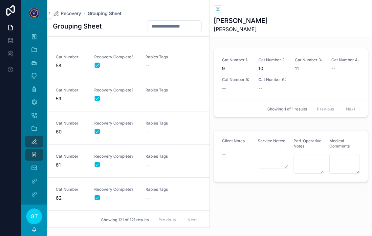
scroll to position [1884, 0]
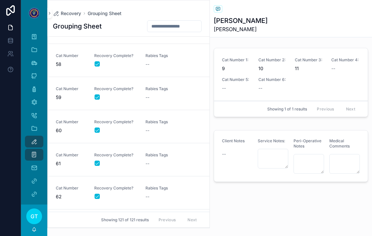
click at [76, 192] on div "Cat Number 62" at bounding box center [71, 193] width 31 height 14
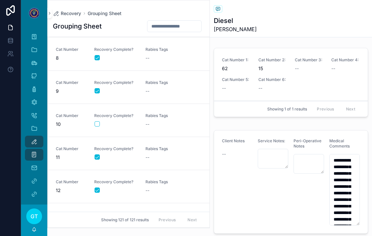
scroll to position [224, 0]
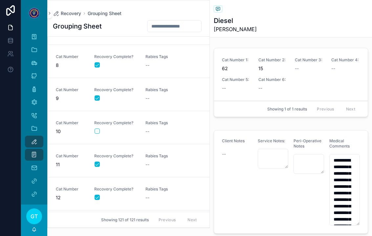
click at [157, 162] on div "--" at bounding box center [167, 165] width 43 height 7
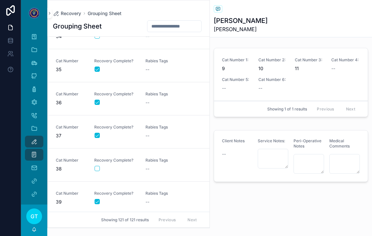
scroll to position [1176, 0]
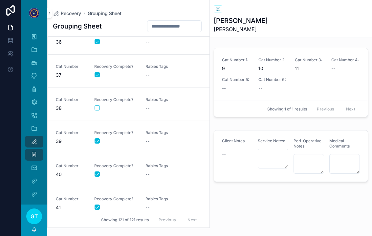
click at [74, 112] on link "Cat Number 38 Recovery Complete? Rabies Tags --" at bounding box center [129, 104] width 162 height 33
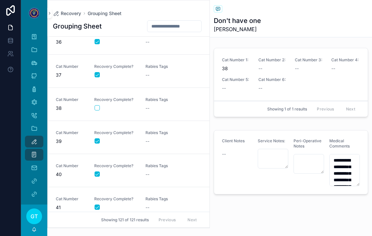
click at [100, 109] on button "scrollable content" at bounding box center [97, 107] width 5 height 5
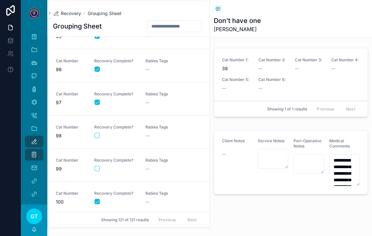
scroll to position [3139, 0]
click at [97, 136] on button "scrollable content" at bounding box center [97, 135] width 5 height 5
click at [159, 132] on div "Rabies Tags --" at bounding box center [167, 132] width 43 height 14
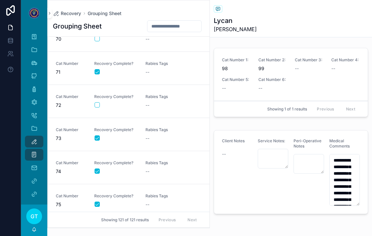
scroll to position [2308, 0]
click at [102, 104] on div "scrollable content" at bounding box center [116, 104] width 43 height 5
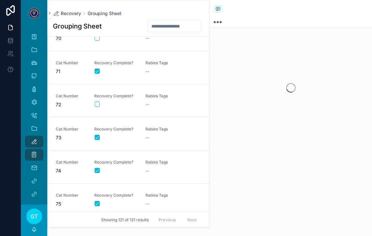
click at [97, 107] on button "scrollable content" at bounding box center [97, 104] width 5 height 5
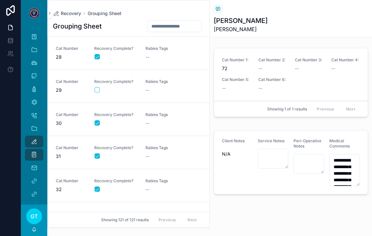
scroll to position [891, 0]
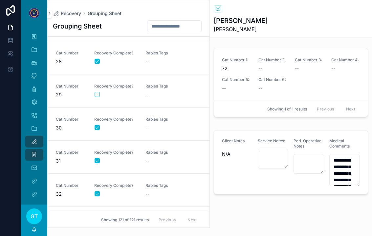
click at [96, 95] on button "scrollable content" at bounding box center [97, 94] width 5 height 5
click at [151, 92] on div "--" at bounding box center [167, 95] width 43 height 7
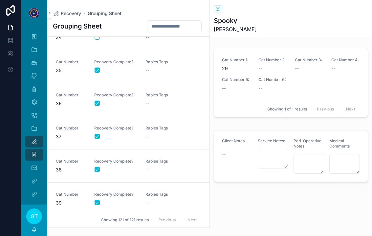
scroll to position [1169, 0]
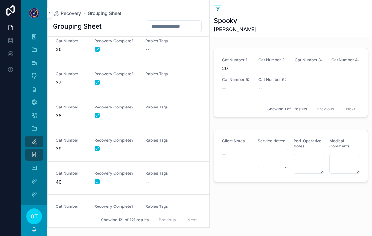
click at [150, 117] on div "--" at bounding box center [167, 116] width 43 height 7
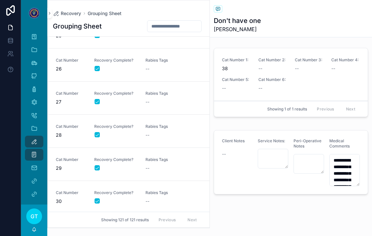
scroll to position [819, 0]
click at [151, 164] on div "Rabies Tags --" at bounding box center [167, 163] width 43 height 14
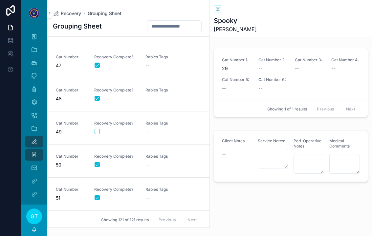
scroll to position [1520, 0]
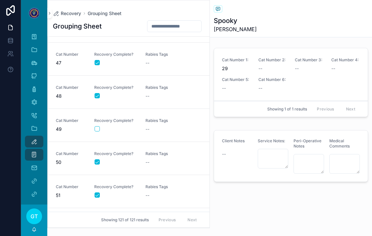
click at [101, 128] on div "scrollable content" at bounding box center [116, 128] width 43 height 5
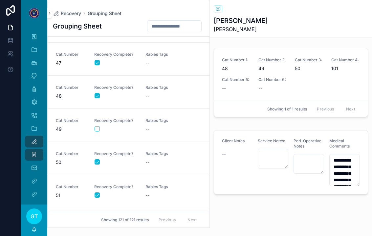
click at [101, 129] on div "scrollable content" at bounding box center [116, 128] width 43 height 5
click at [99, 127] on button "scrollable content" at bounding box center [97, 128] width 5 height 5
click at [159, 122] on span "Rabies Tags" at bounding box center [167, 120] width 43 height 5
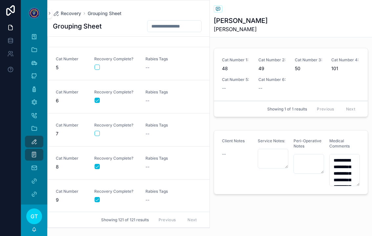
scroll to position [123, 0]
click at [96, 65] on button "scrollable content" at bounding box center [97, 66] width 5 height 5
click at [154, 63] on div "Rabies Tags --" at bounding box center [167, 63] width 43 height 14
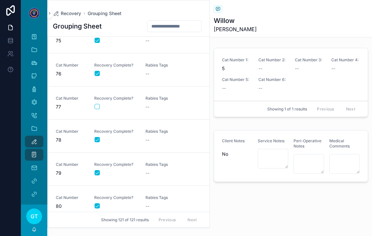
scroll to position [2471, 0]
click at [98, 108] on button "scrollable content" at bounding box center [97, 106] width 5 height 5
click at [156, 104] on div "--" at bounding box center [167, 107] width 43 height 7
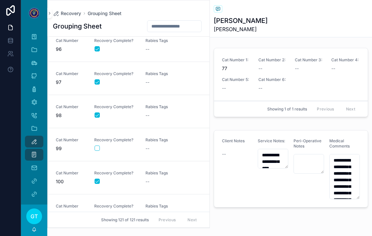
scroll to position [3159, 0]
click at [99, 150] on button "scrollable content" at bounding box center [97, 148] width 5 height 5
click at [156, 144] on div "Rabies Tags --" at bounding box center [167, 145] width 43 height 14
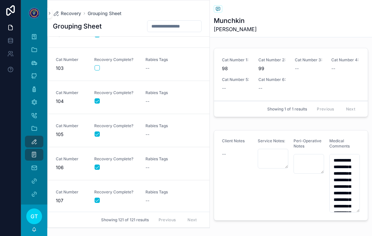
scroll to position [3365, 0]
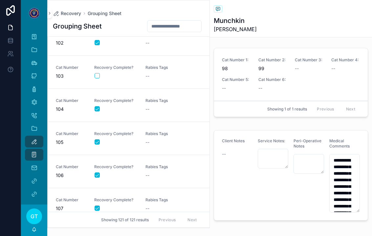
click at [97, 77] on button "scrollable content" at bounding box center [97, 75] width 5 height 5
click at [100, 80] on link "Cat Number 103 Recovery Complete? Rabies Tags --" at bounding box center [129, 72] width 162 height 33
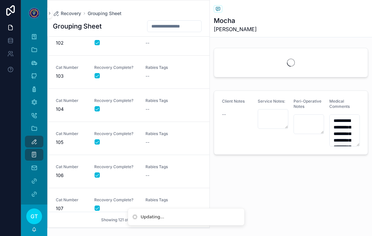
click at [156, 77] on div "--" at bounding box center [167, 76] width 43 height 7
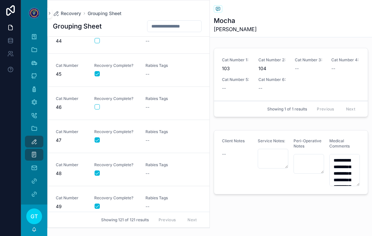
scroll to position [1441, 0]
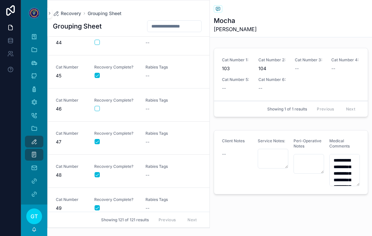
click at [99, 107] on button "scrollable content" at bounding box center [97, 108] width 5 height 5
click at [155, 110] on div "--" at bounding box center [167, 109] width 43 height 7
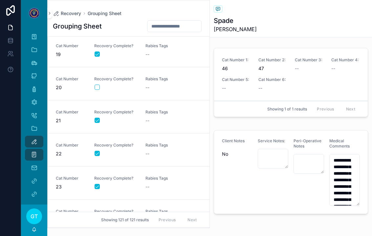
scroll to position [598, 0]
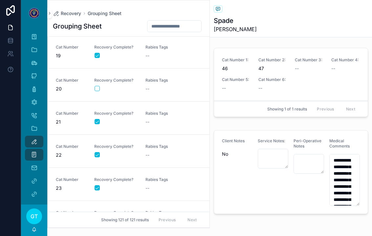
click at [98, 89] on button "scrollable content" at bounding box center [97, 88] width 5 height 5
click at [152, 94] on link "Cat Number 20 Recovery Complete? Rabies Tags --" at bounding box center [129, 85] width 162 height 33
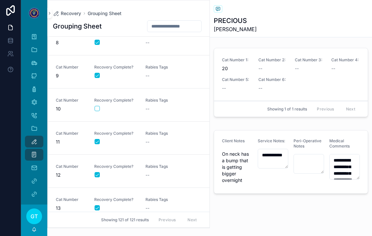
scroll to position [246, 0]
click at [98, 108] on button "scrollable content" at bounding box center [97, 109] width 5 height 5
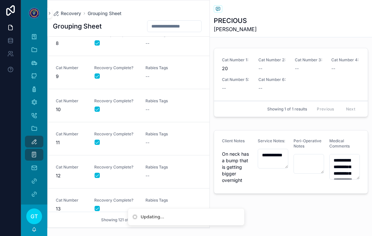
click at [158, 113] on link "Cat Number 10 Recovery Complete? Rabies Tags --" at bounding box center [129, 105] width 162 height 33
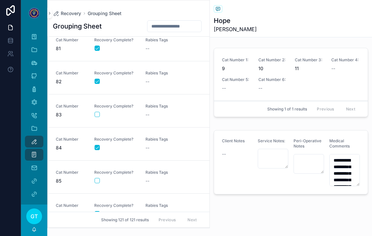
scroll to position [2670, 0]
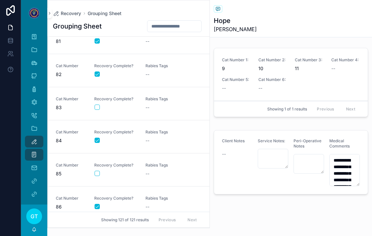
click at [101, 105] on div "scrollable content" at bounding box center [116, 107] width 43 height 5
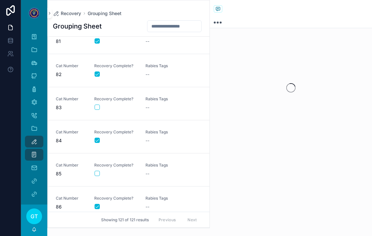
click at [97, 105] on button "scrollable content" at bounding box center [97, 107] width 5 height 5
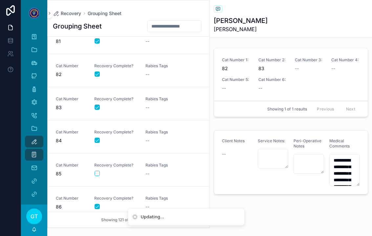
click at [149, 109] on span "--" at bounding box center [148, 107] width 4 height 7
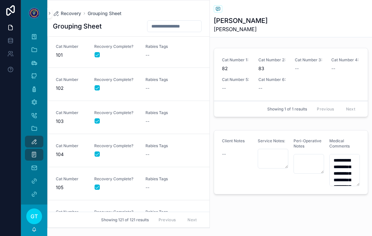
scroll to position [3318, 0]
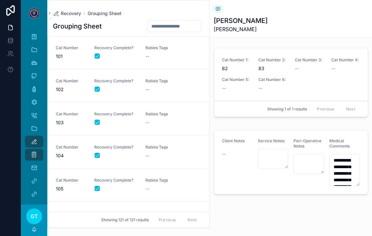
click at [158, 90] on div "--" at bounding box center [167, 89] width 43 height 7
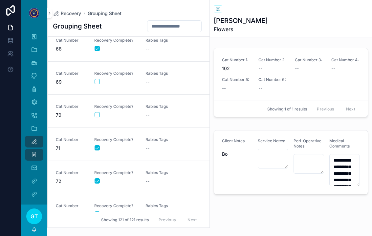
scroll to position [2231, 0]
click at [96, 116] on button "scrollable content" at bounding box center [97, 114] width 5 height 5
click at [160, 118] on div "--" at bounding box center [167, 115] width 43 height 7
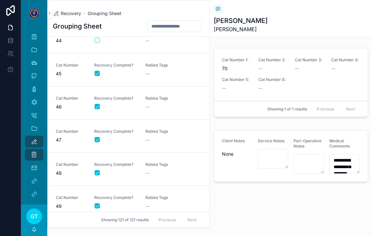
scroll to position [1437, 0]
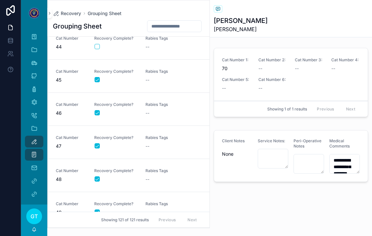
click at [157, 176] on div "Rabies Tags --" at bounding box center [167, 176] width 43 height 14
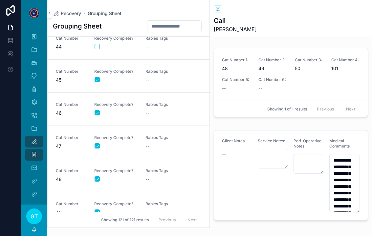
click at [151, 211] on div "--" at bounding box center [167, 213] width 43 height 7
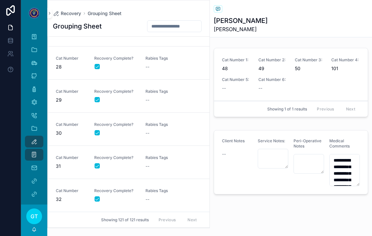
scroll to position [892, 0]
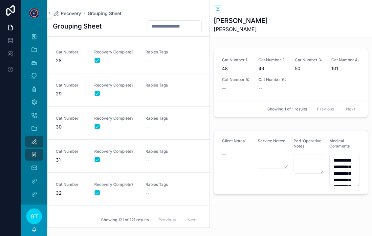
click at [169, 128] on div "--" at bounding box center [167, 127] width 43 height 7
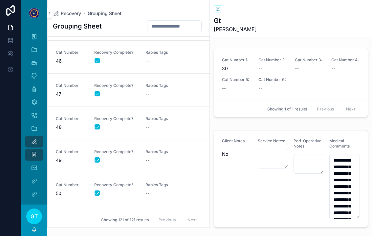
scroll to position [1488, 0]
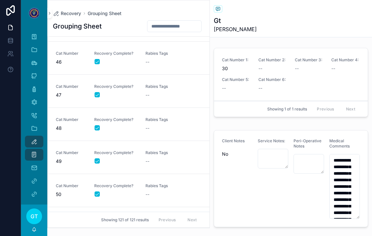
click at [158, 91] on div "Rabies Tags --" at bounding box center [167, 91] width 43 height 14
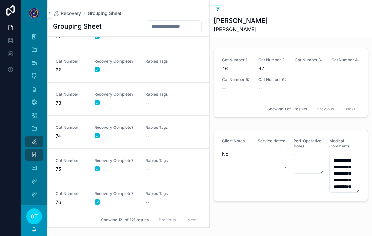
scroll to position [2420, 0]
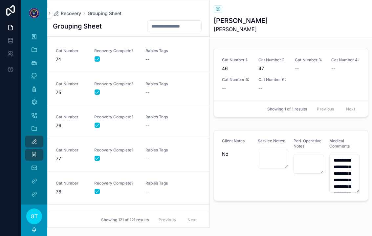
click at [125, 197] on link "Cat Number 78 Recovery Complete? Rabies Tags --" at bounding box center [129, 188] width 162 height 33
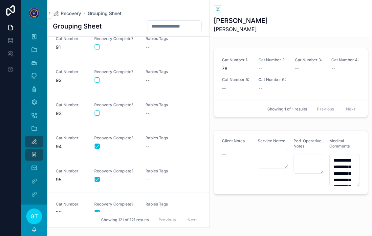
scroll to position [3004, 0]
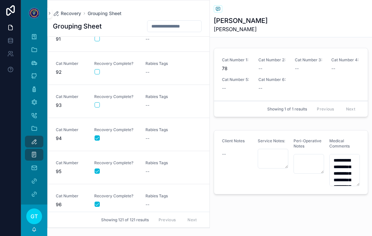
click at [99, 101] on div "Recovery Complete?" at bounding box center [115, 101] width 43 height 14
click at [93, 68] on div "Cat Number 92 Recovery Complete? Rabies Tags --" at bounding box center [129, 68] width 146 height 14
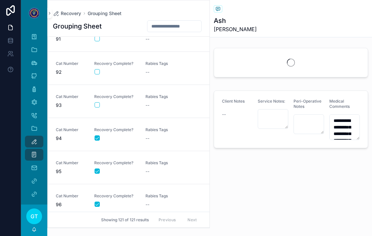
click at [94, 66] on div "Cat Number 92 Recovery Complete? Rabies Tags --" at bounding box center [129, 68] width 146 height 14
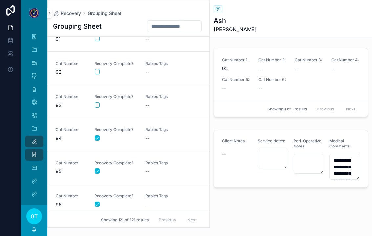
click at [96, 74] on button "scrollable content" at bounding box center [97, 71] width 5 height 5
click at [150, 71] on div "--" at bounding box center [167, 72] width 43 height 7
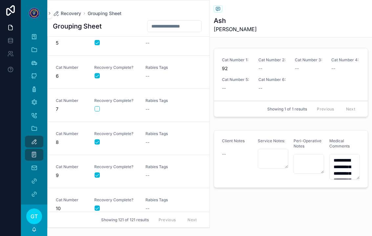
scroll to position [149, 0]
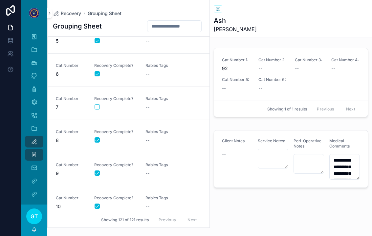
click at [95, 108] on button "scrollable content" at bounding box center [97, 106] width 5 height 5
click at [154, 105] on div "--" at bounding box center [167, 107] width 43 height 7
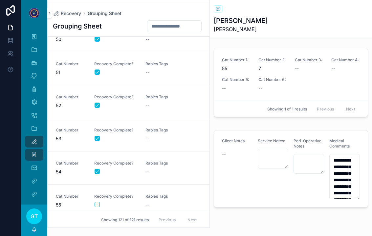
scroll to position [1676, 0]
click at [99, 171] on button "scrollable content" at bounding box center [97, 172] width 5 height 5
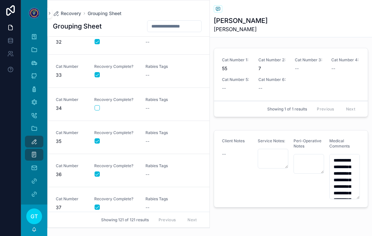
scroll to position [1082, 0]
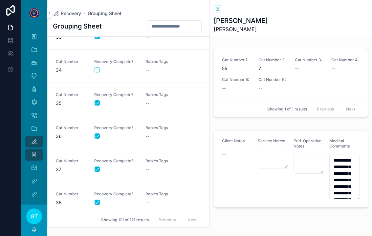
click at [230, 73] on div "Cat Number 1: 55 Cat Number 2: 7 Cat Number 3: -- Cat Number 4: -- Cat Number 5…" at bounding box center [291, 74] width 138 height 34
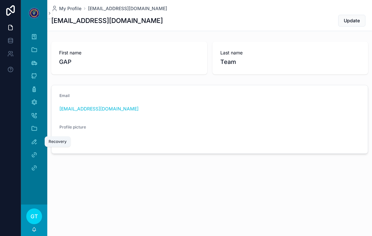
click at [35, 140] on icon "scrollable content" at bounding box center [34, 142] width 7 height 7
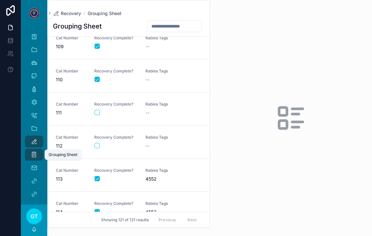
scroll to position [3592, 0]
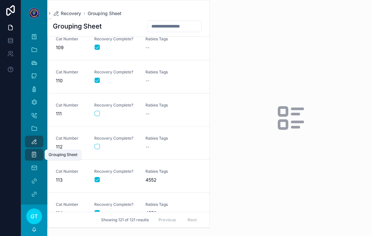
click at [98, 115] on button "scrollable content" at bounding box center [97, 113] width 5 height 5
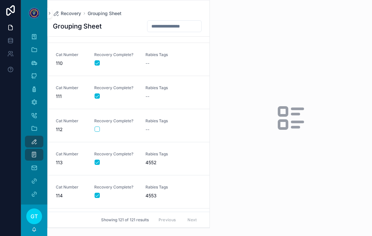
scroll to position [3609, 0]
click at [99, 130] on button "scrollable content" at bounding box center [97, 130] width 5 height 5
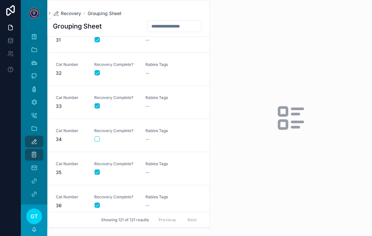
scroll to position [1009, 0]
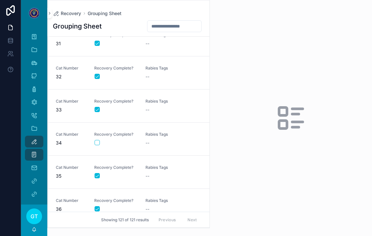
click at [95, 141] on button "scrollable content" at bounding box center [97, 142] width 5 height 5
click at [157, 137] on div "Rabies Tags --" at bounding box center [167, 139] width 43 height 14
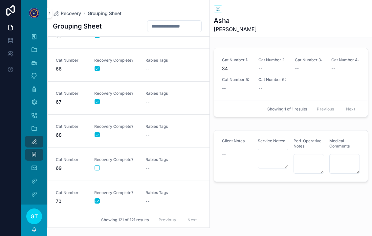
scroll to position [2147, 0]
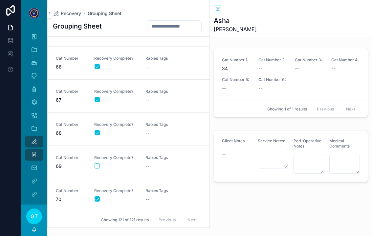
click at [96, 164] on button "scrollable content" at bounding box center [97, 166] width 5 height 5
click at [95, 169] on button "scrollable content" at bounding box center [97, 166] width 5 height 5
click at [3, 202] on div at bounding box center [10, 118] width 21 height 236
click at [151, 163] on div "--" at bounding box center [167, 166] width 43 height 7
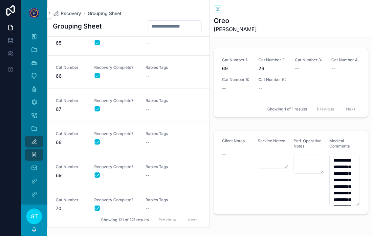
scroll to position [2136, 0]
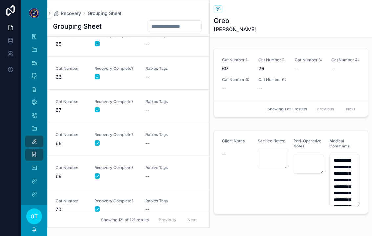
click at [181, 139] on div "Rabies Tags --" at bounding box center [167, 139] width 43 height 14
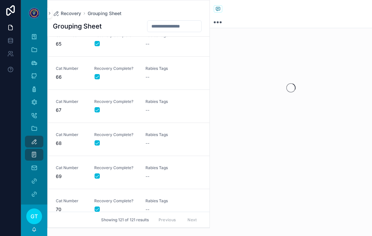
click at [153, 175] on div "--" at bounding box center [167, 176] width 43 height 7
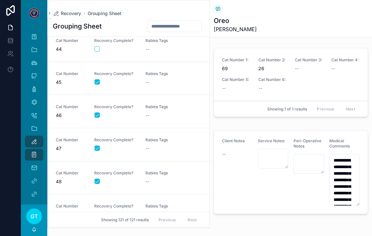
scroll to position [1431, 0]
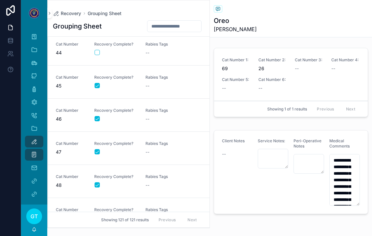
click at [99, 51] on button "scrollable content" at bounding box center [97, 52] width 5 height 5
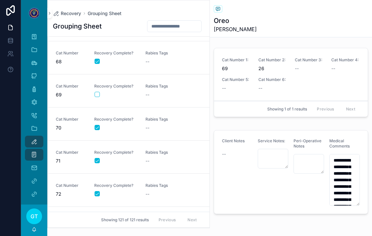
scroll to position [2217, 0]
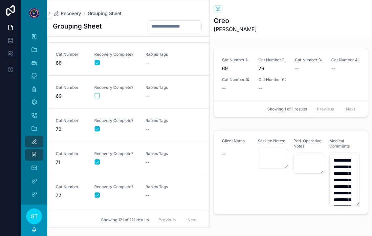
click at [100, 96] on button "scrollable content" at bounding box center [97, 95] width 5 height 5
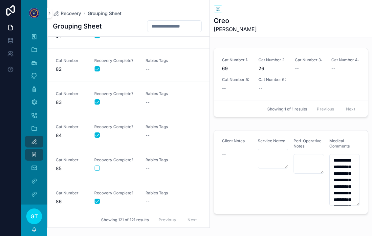
scroll to position [2687, 0]
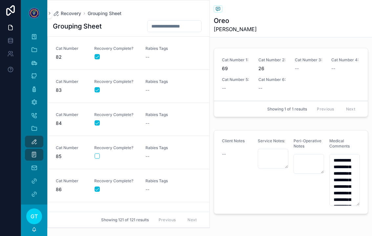
click at [99, 156] on button "scrollable content" at bounding box center [97, 156] width 5 height 5
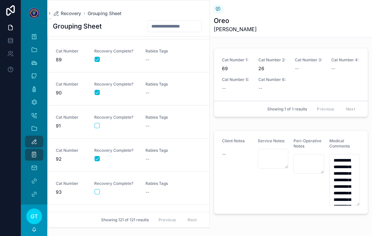
scroll to position [2942, 0]
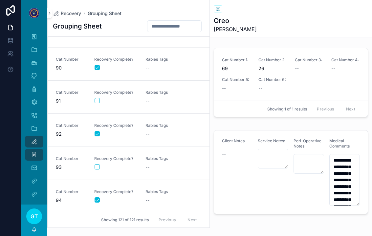
click at [95, 99] on button "scrollable content" at bounding box center [97, 100] width 5 height 5
click at [98, 167] on button "scrollable content" at bounding box center [97, 167] width 5 height 5
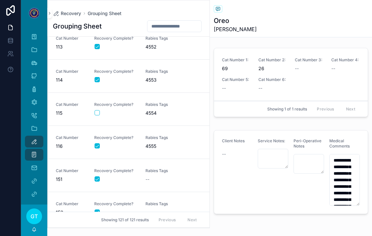
scroll to position [3726, 0]
click at [99, 113] on button "scrollable content" at bounding box center [97, 113] width 5 height 5
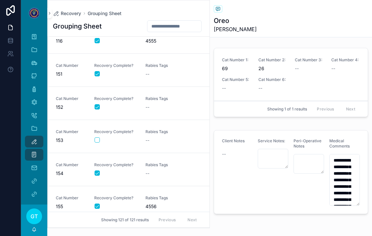
scroll to position [3831, 0]
click at [98, 140] on button "scrollable content" at bounding box center [97, 140] width 5 height 5
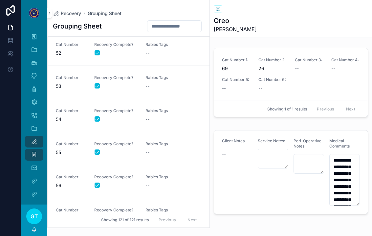
scroll to position [1689, 0]
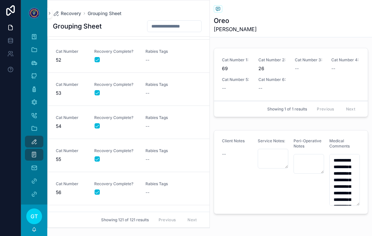
click at [159, 195] on div "--" at bounding box center [167, 193] width 43 height 7
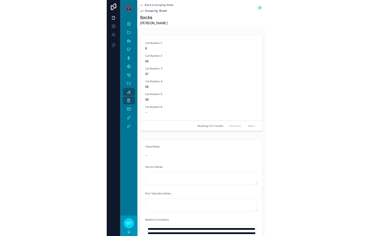
scroll to position [760, 0]
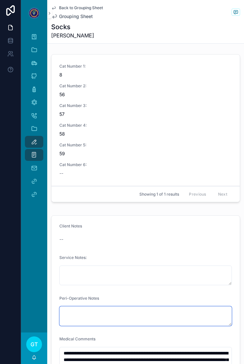
click at [227, 236] on textarea "scrollable content" at bounding box center [145, 316] width 173 height 20
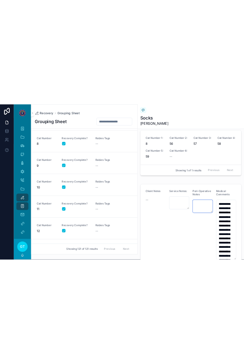
scroll to position [13, 0]
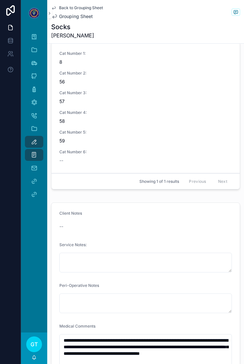
click at [14, 76] on button at bounding box center [10, 69] width 21 height 18
